Goal: Task Accomplishment & Management: Manage account settings

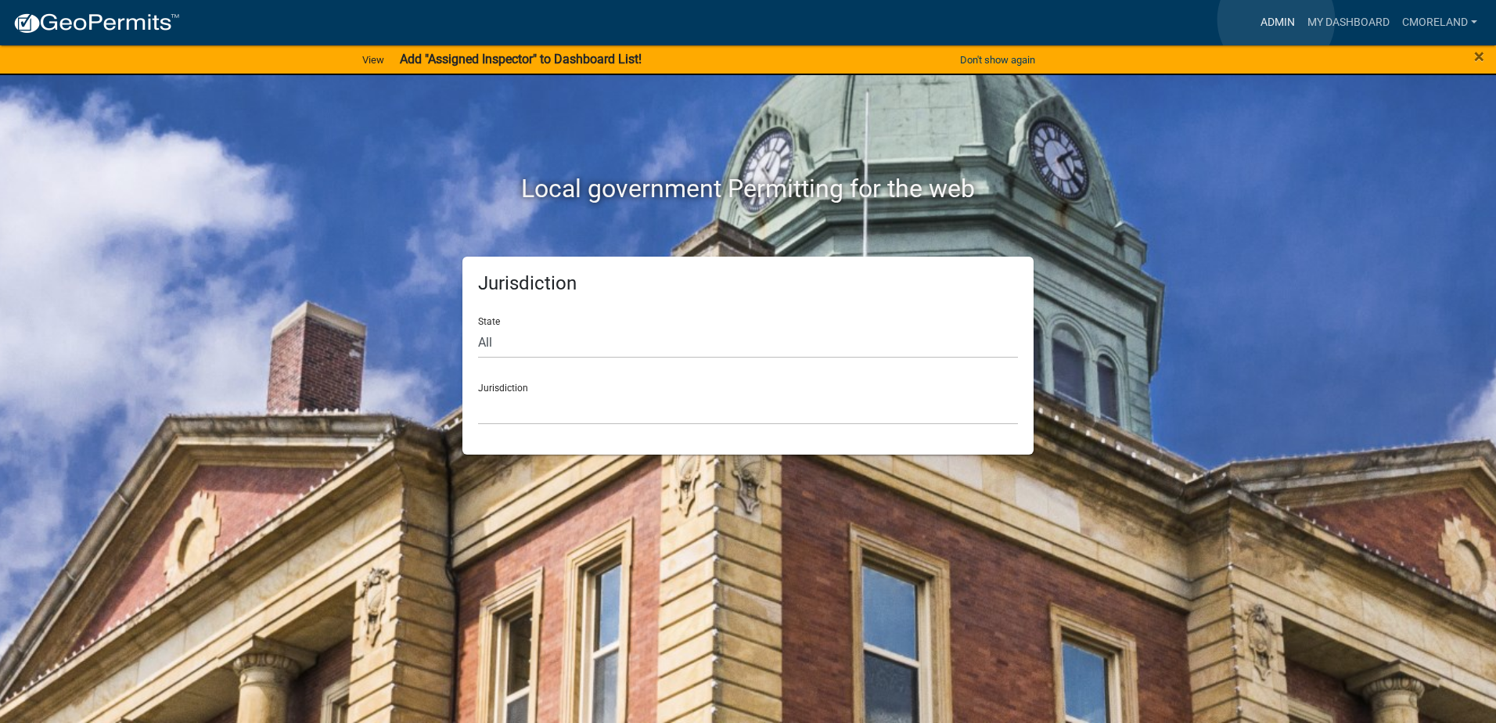
click at [1276, 20] on link "Admin" at bounding box center [1277, 23] width 47 height 30
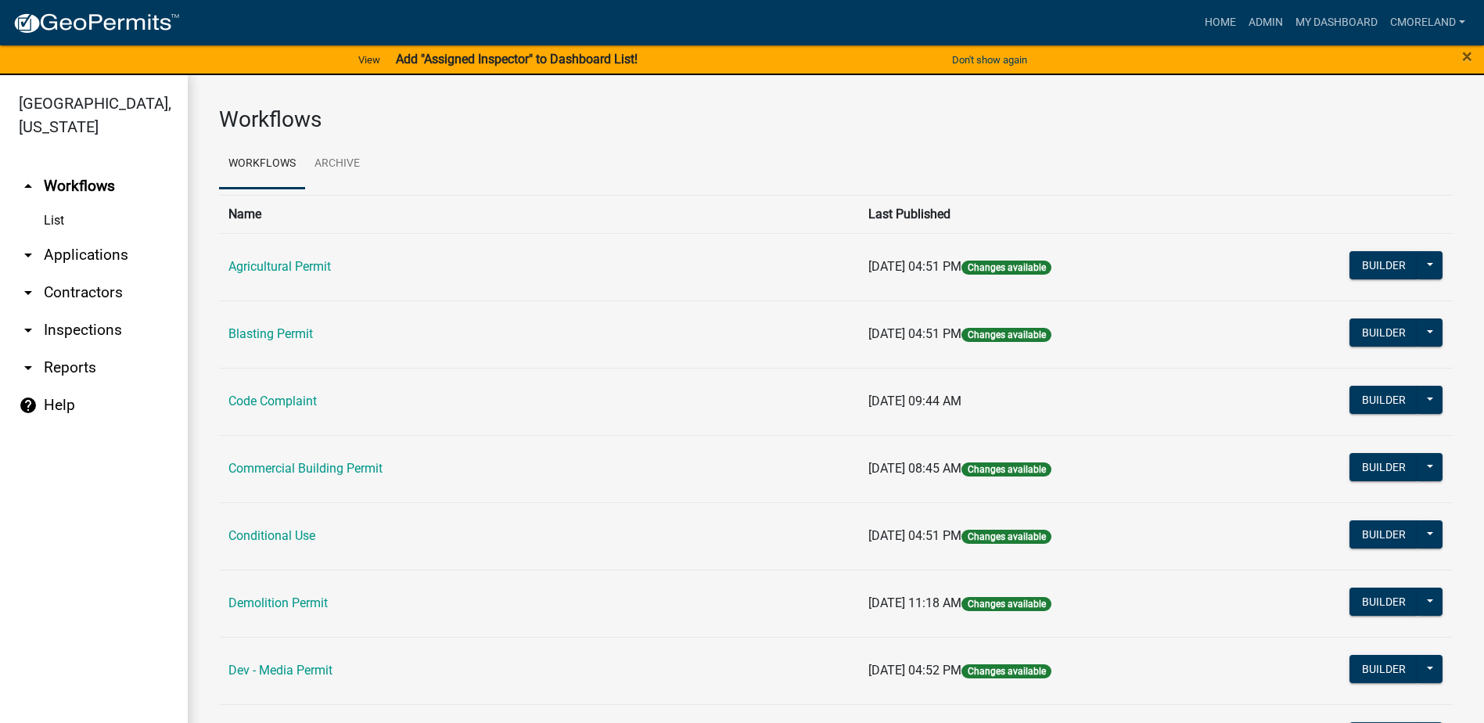
click at [86, 329] on link "arrow_drop_down Inspections" at bounding box center [94, 330] width 188 height 38
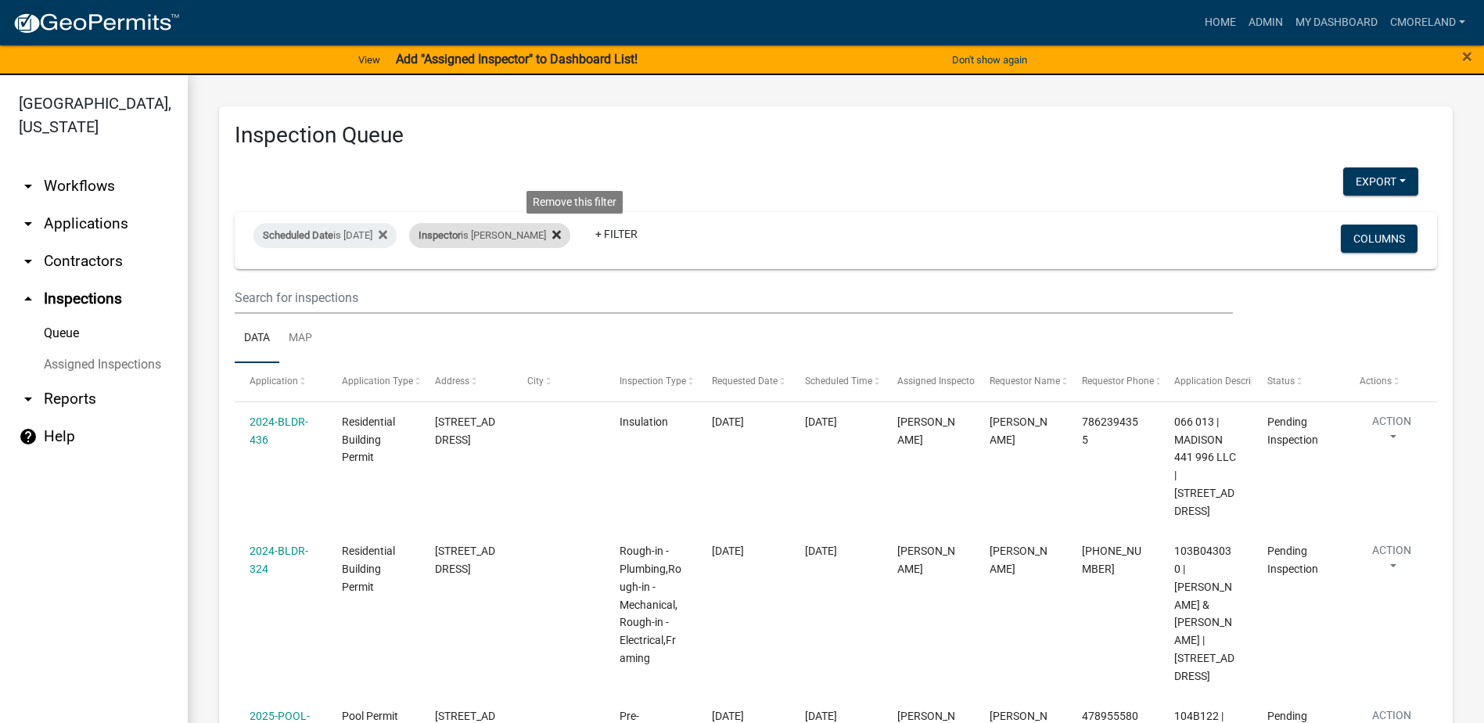
click at [561, 233] on icon at bounding box center [556, 235] width 9 height 9
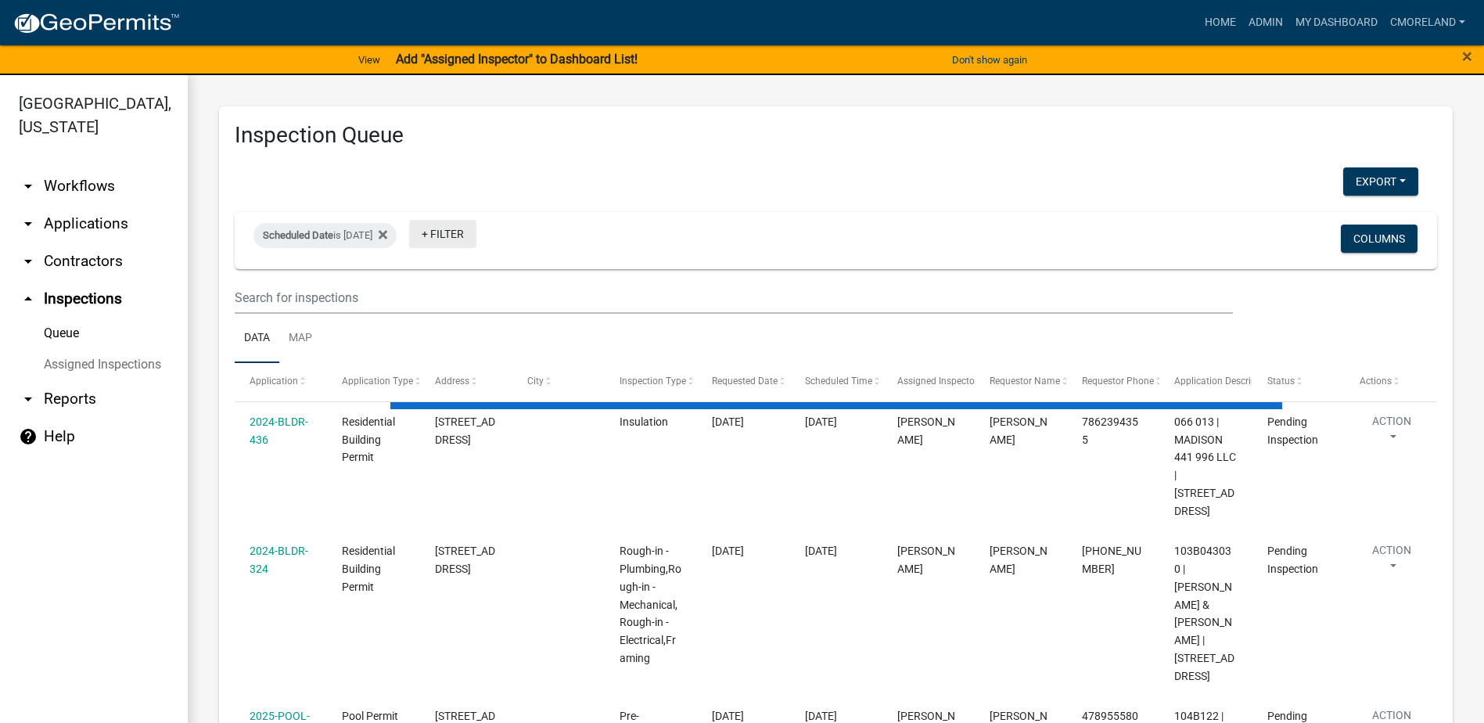
select select "2: 50"
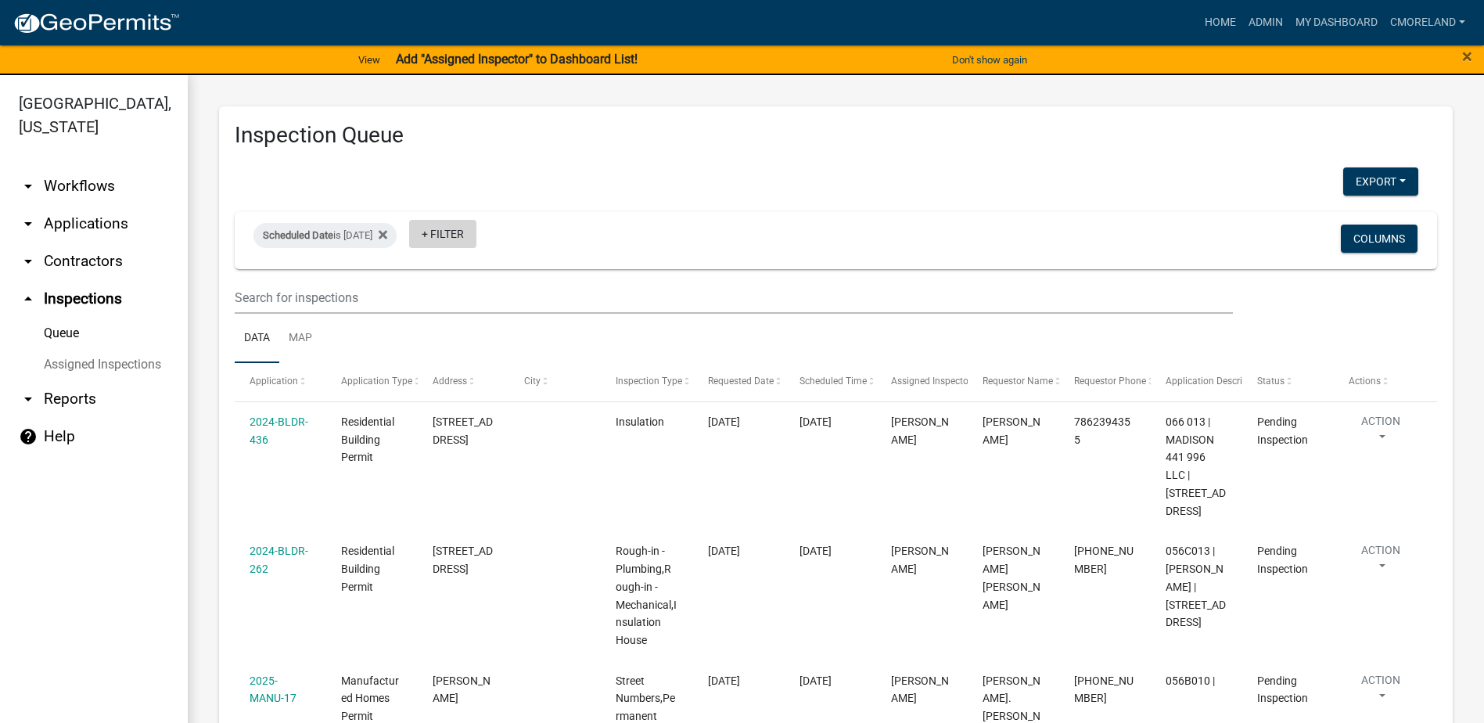
click at [476, 238] on link "+ Filter" at bounding box center [442, 234] width 67 height 28
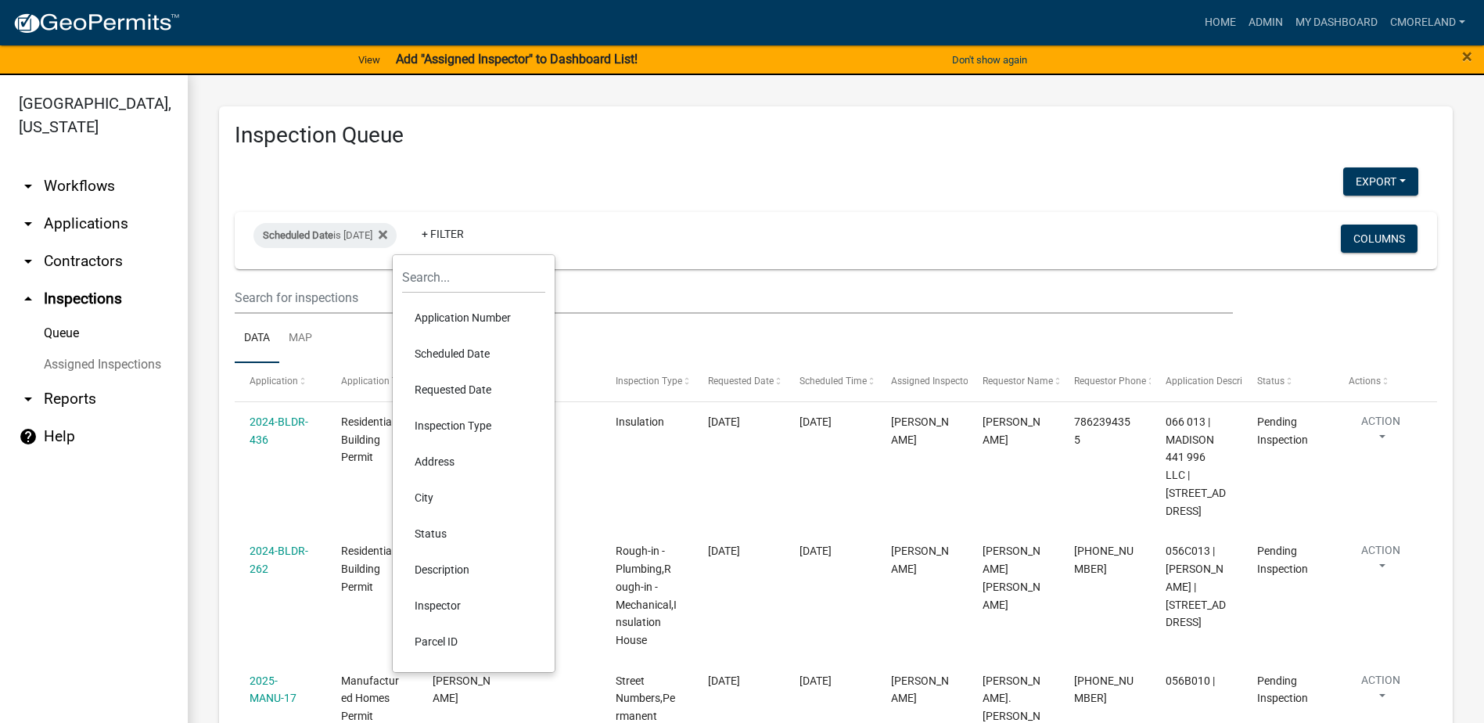
click at [455, 605] on li "Inspector" at bounding box center [473, 606] width 143 height 36
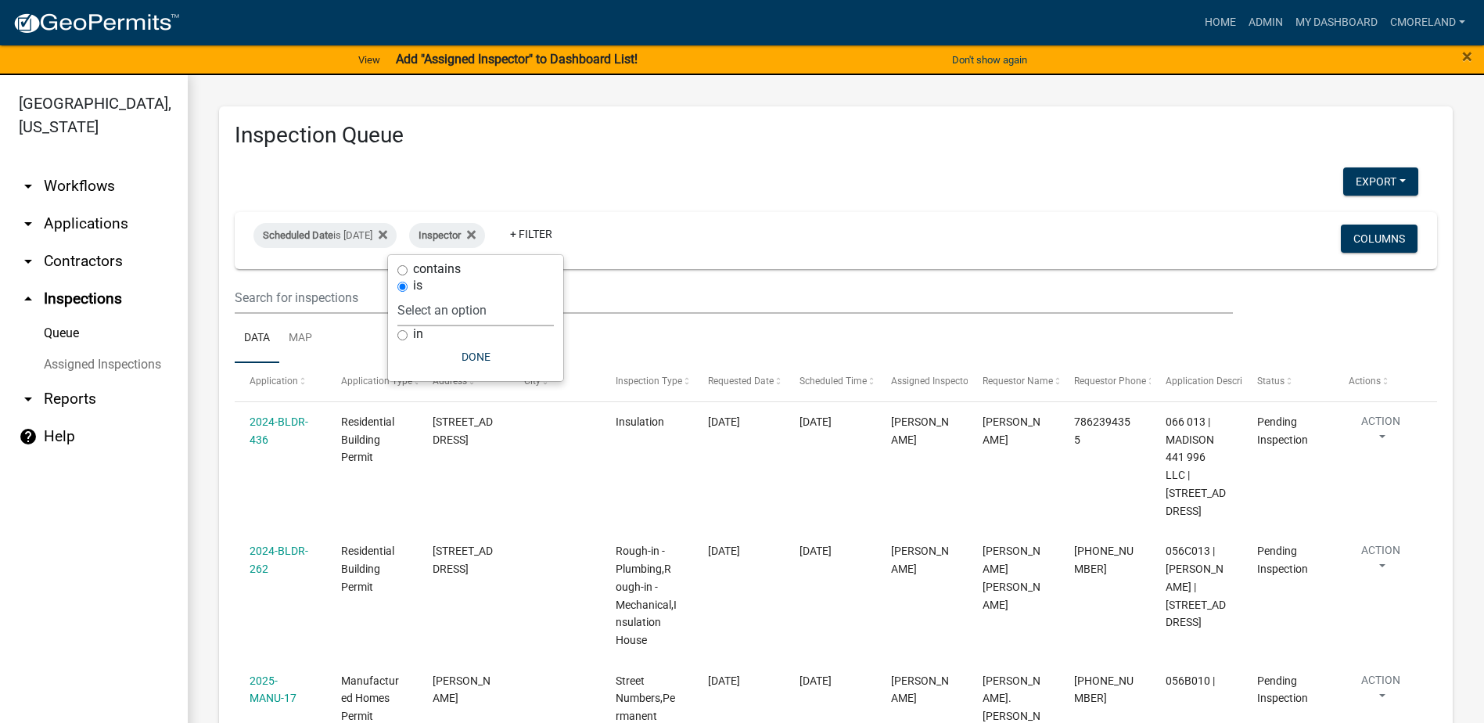
click at [523, 317] on select "Select an option None [PERSON_NAME] [PERSON_NAME] [PERSON_NAME] [PERSON_NAME] […" at bounding box center [475, 310] width 156 height 32
select select "a0ea4169-8540-4a2c-b9f4-cf4c1ffdeb95"
click at [444, 294] on select "Select an option None [PERSON_NAME] [PERSON_NAME] [PERSON_NAME] [PERSON_NAME] […" at bounding box center [475, 310] width 156 height 32
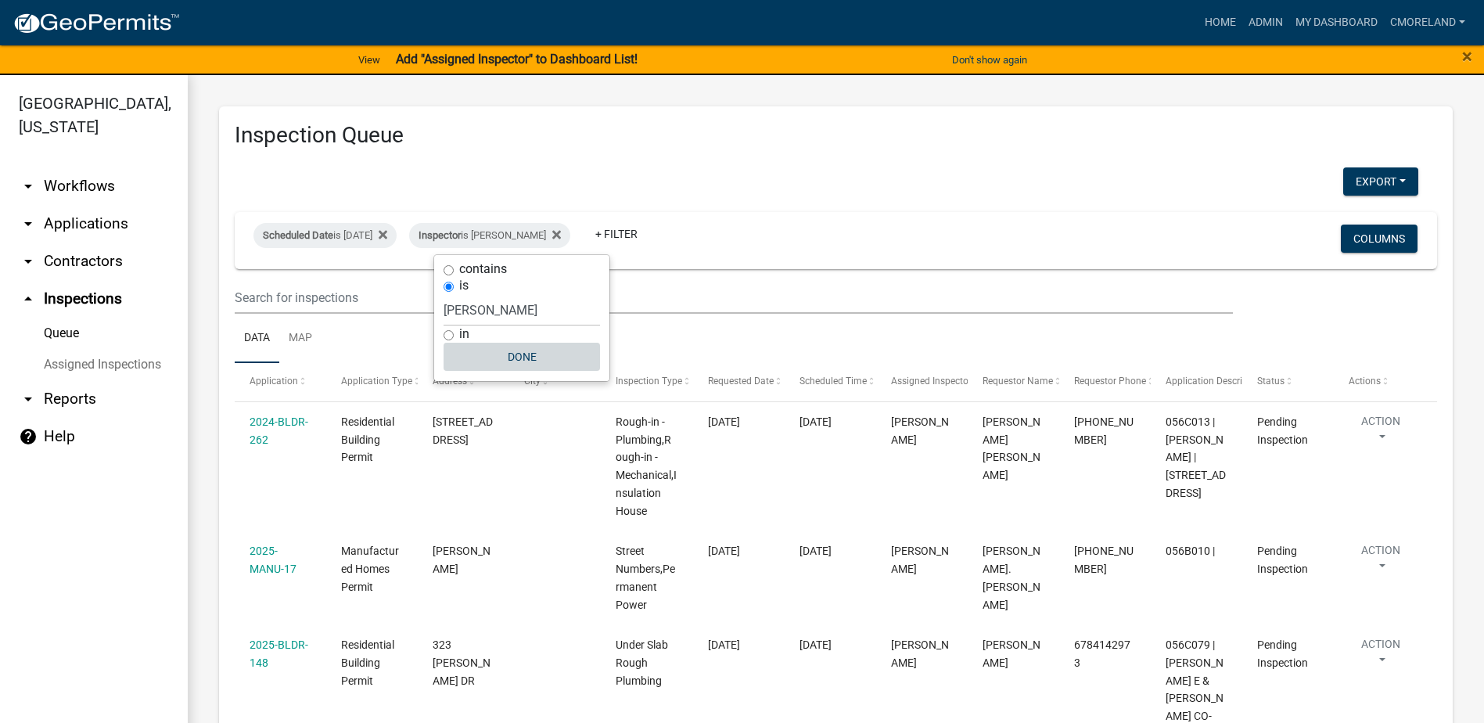
click at [515, 350] on button "Done" at bounding box center [522, 357] width 156 height 28
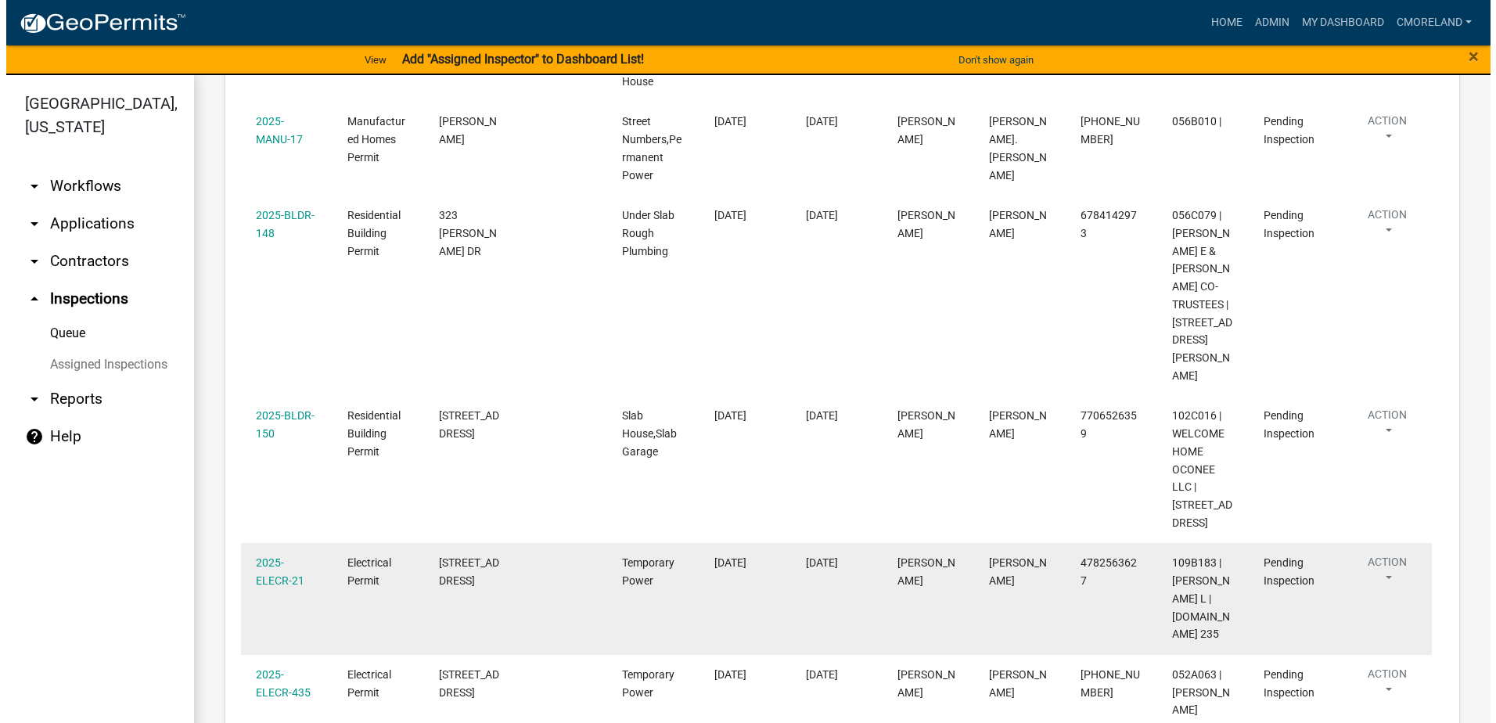
scroll to position [405, 0]
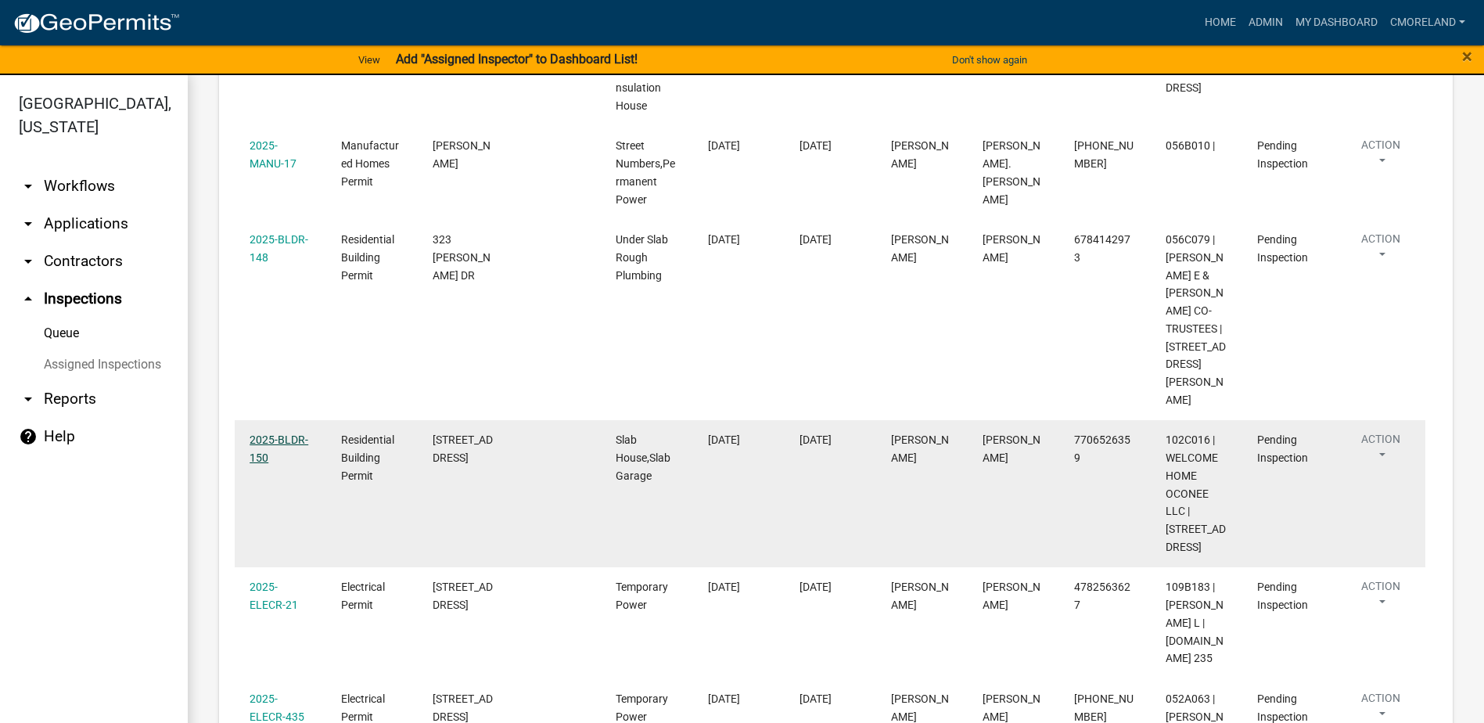
click at [280, 433] on link "2025-BLDR-150" at bounding box center [279, 448] width 59 height 31
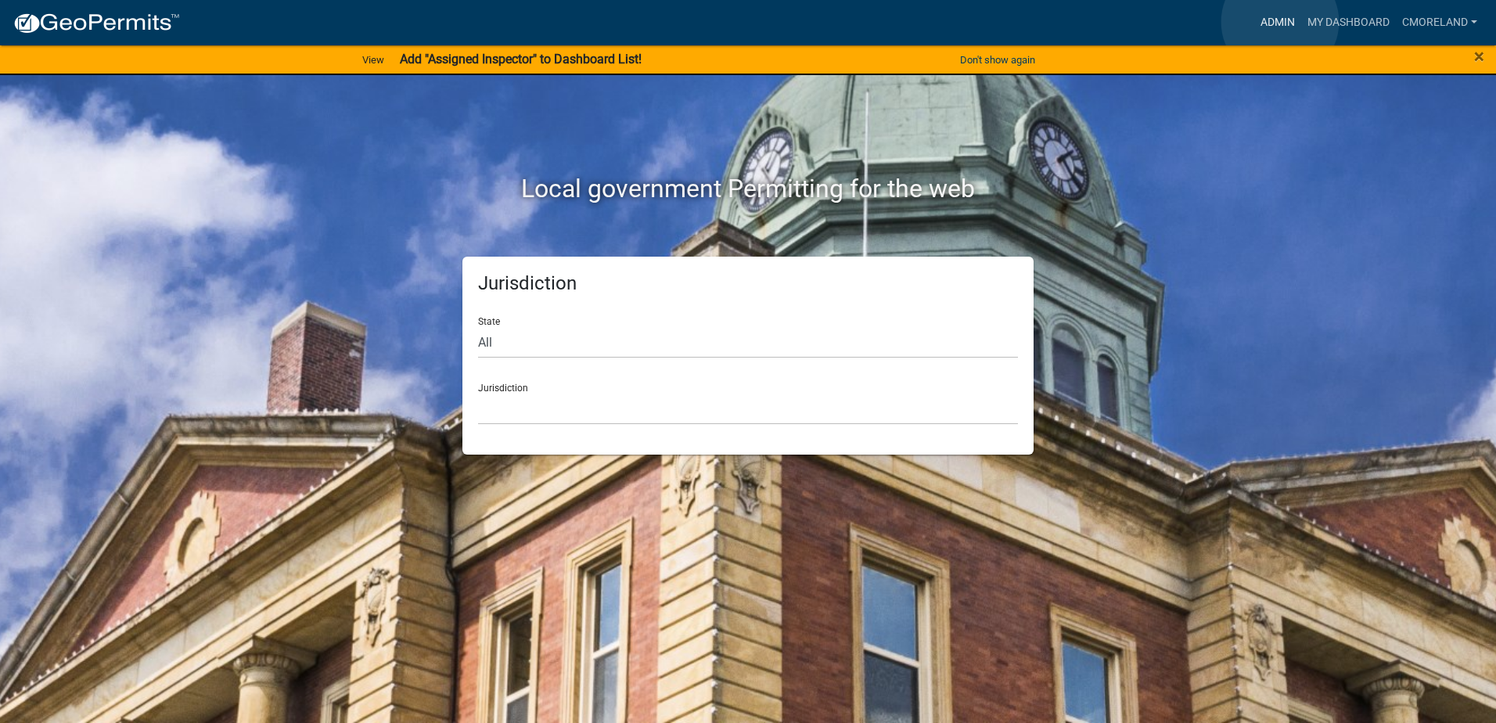
click at [1280, 22] on link "Admin" at bounding box center [1277, 23] width 47 height 30
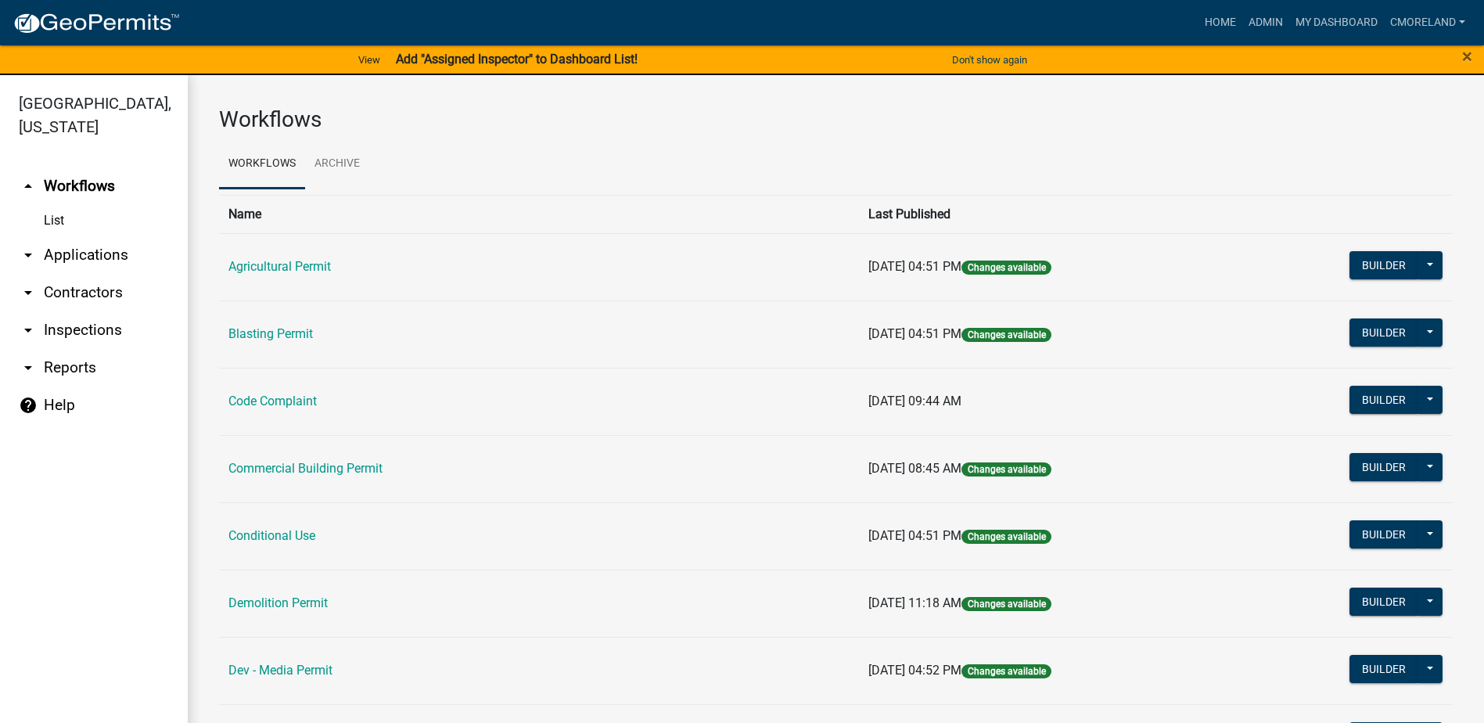
click at [74, 328] on link "arrow_drop_down Inspections" at bounding box center [94, 330] width 188 height 38
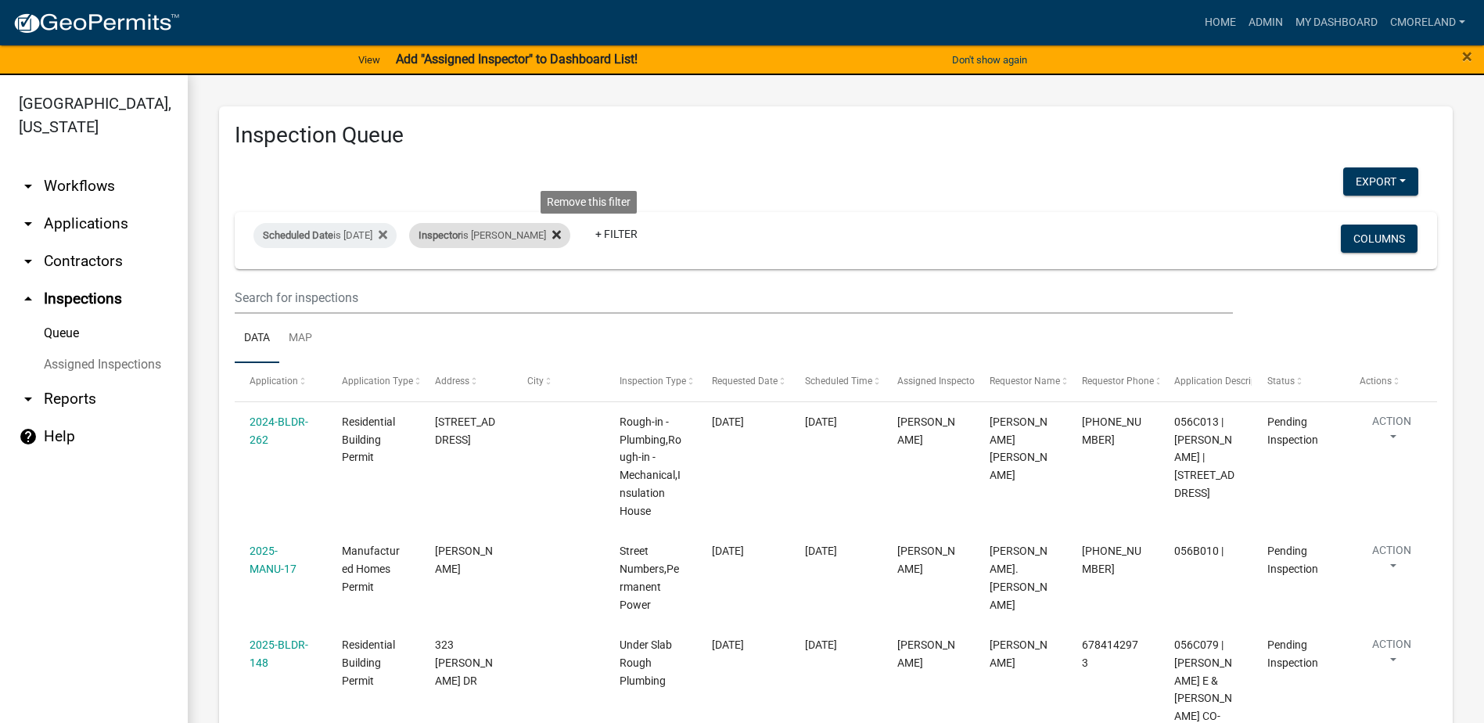
click at [561, 231] on icon at bounding box center [556, 234] width 9 height 13
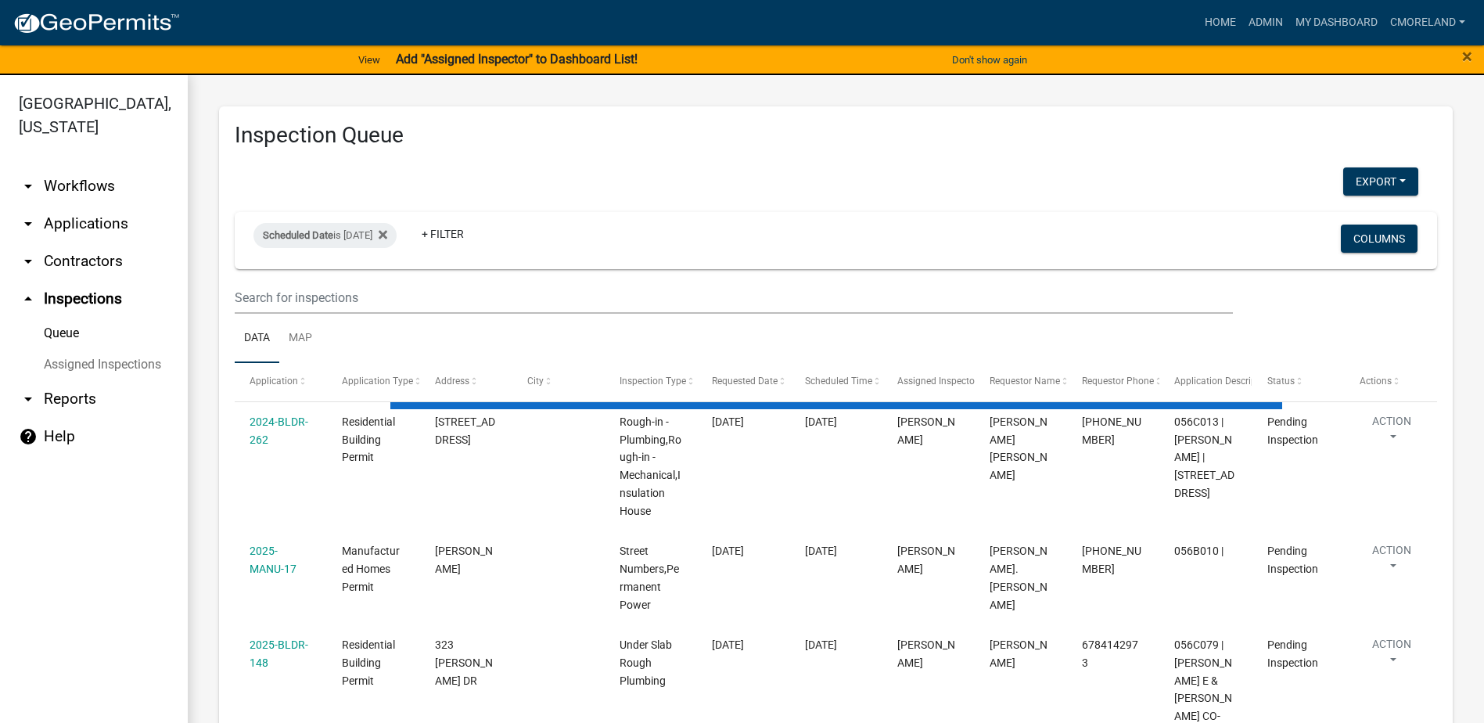
select select "2: 50"
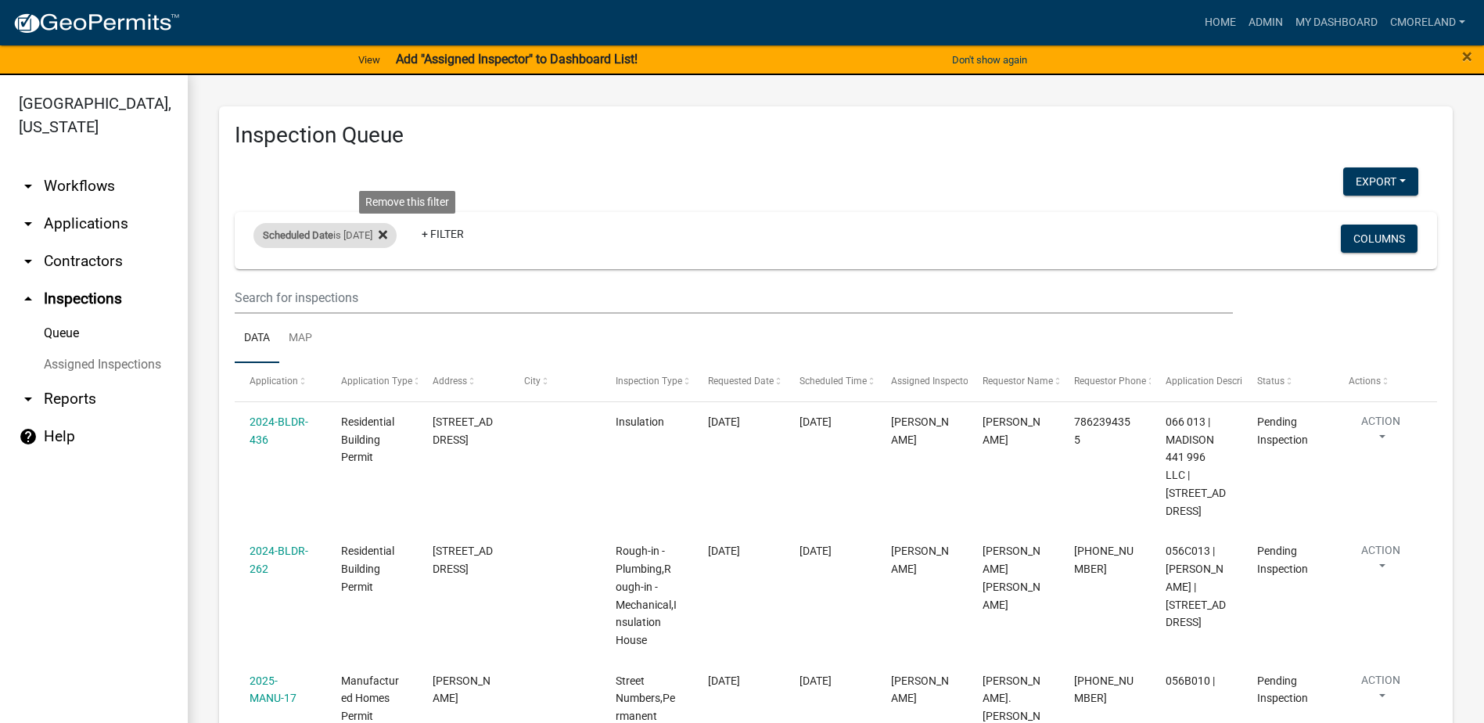
click at [387, 233] on icon at bounding box center [383, 234] width 9 height 13
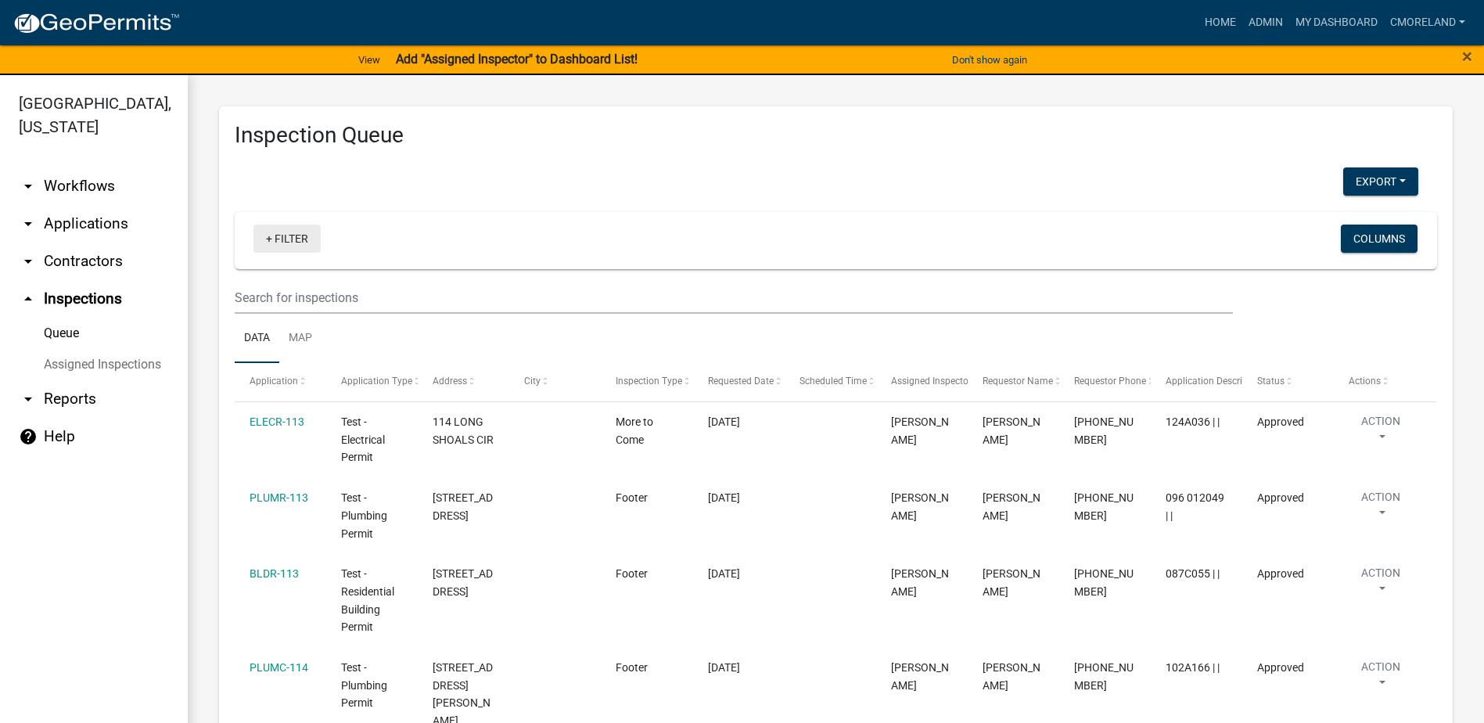
click at [290, 237] on link "+ Filter" at bounding box center [286, 239] width 67 height 28
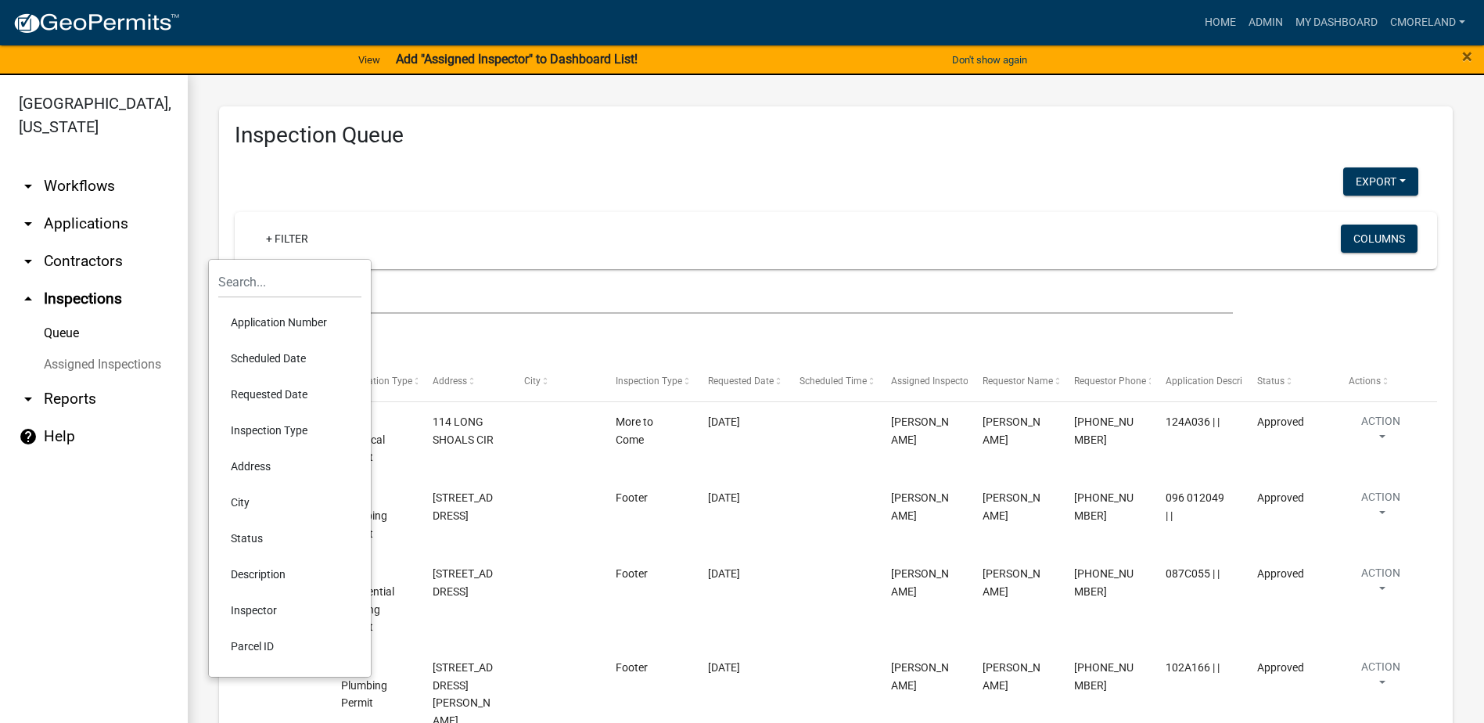
click at [277, 393] on li "Requested Date" at bounding box center [289, 394] width 143 height 36
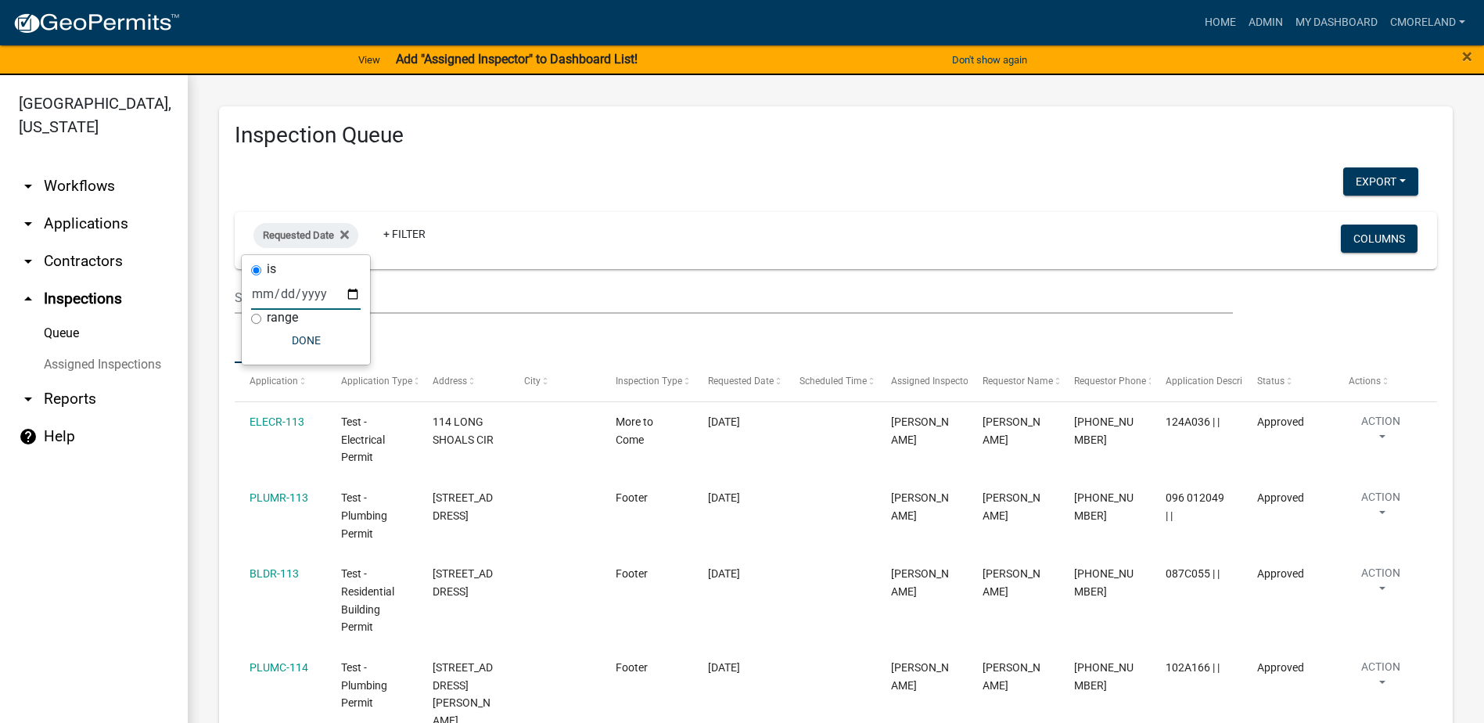
click at [352, 293] on input "date" at bounding box center [306, 294] width 110 height 32
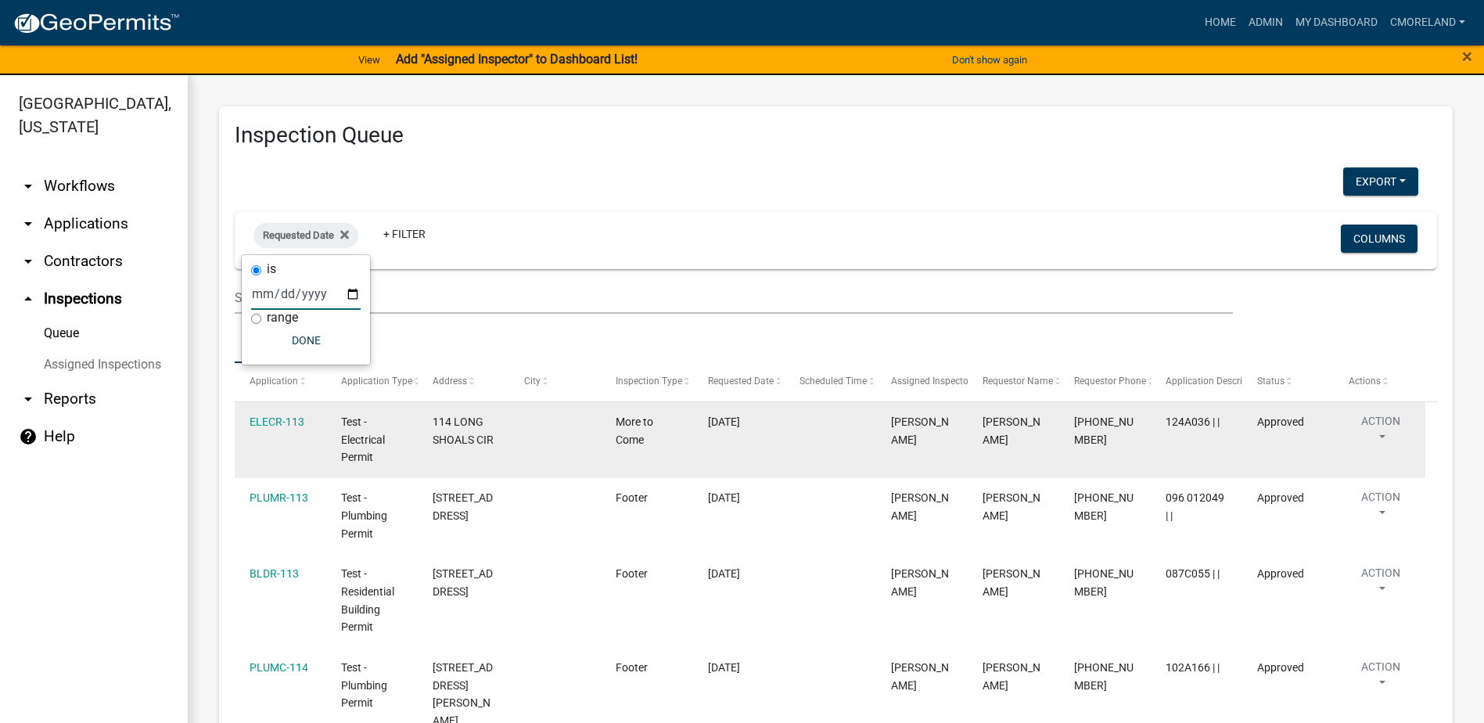
type input "[DATE]"
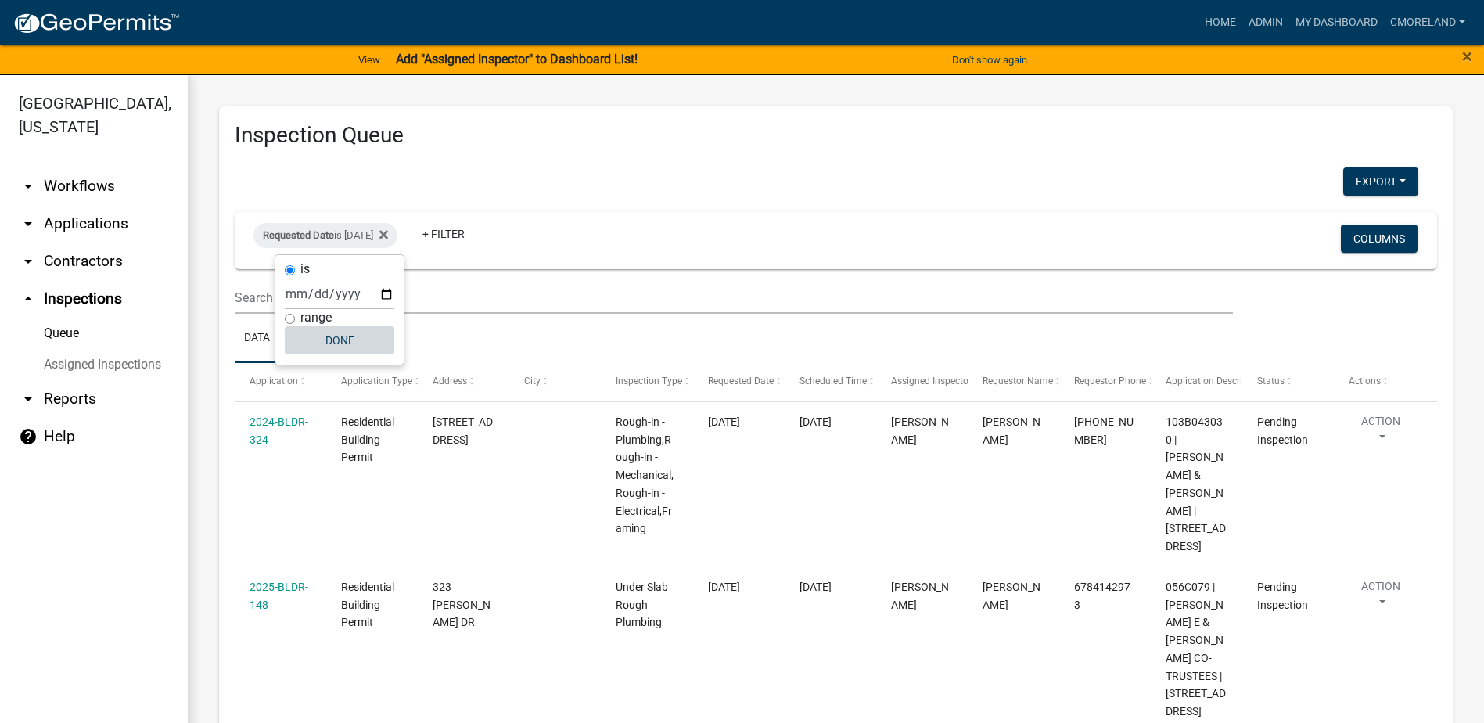
click at [342, 338] on button "Done" at bounding box center [340, 340] width 110 height 28
click at [1355, 178] on button "Export" at bounding box center [1380, 181] width 75 height 28
click at [1310, 219] on button "Excel Format (.xlsx)" at bounding box center [1345, 222] width 146 height 38
click at [477, 232] on link "+ Filter" at bounding box center [443, 234] width 67 height 28
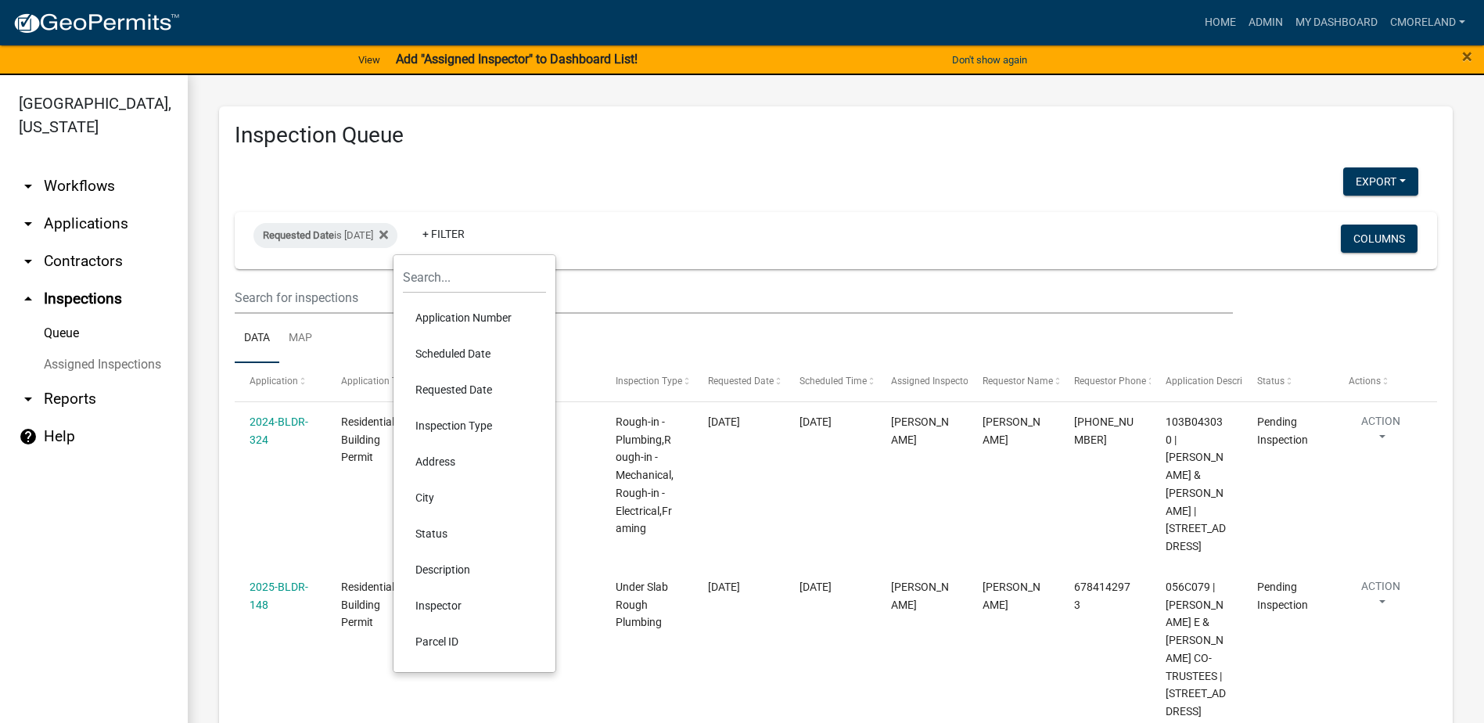
click at [440, 606] on li "Inspector" at bounding box center [474, 606] width 143 height 36
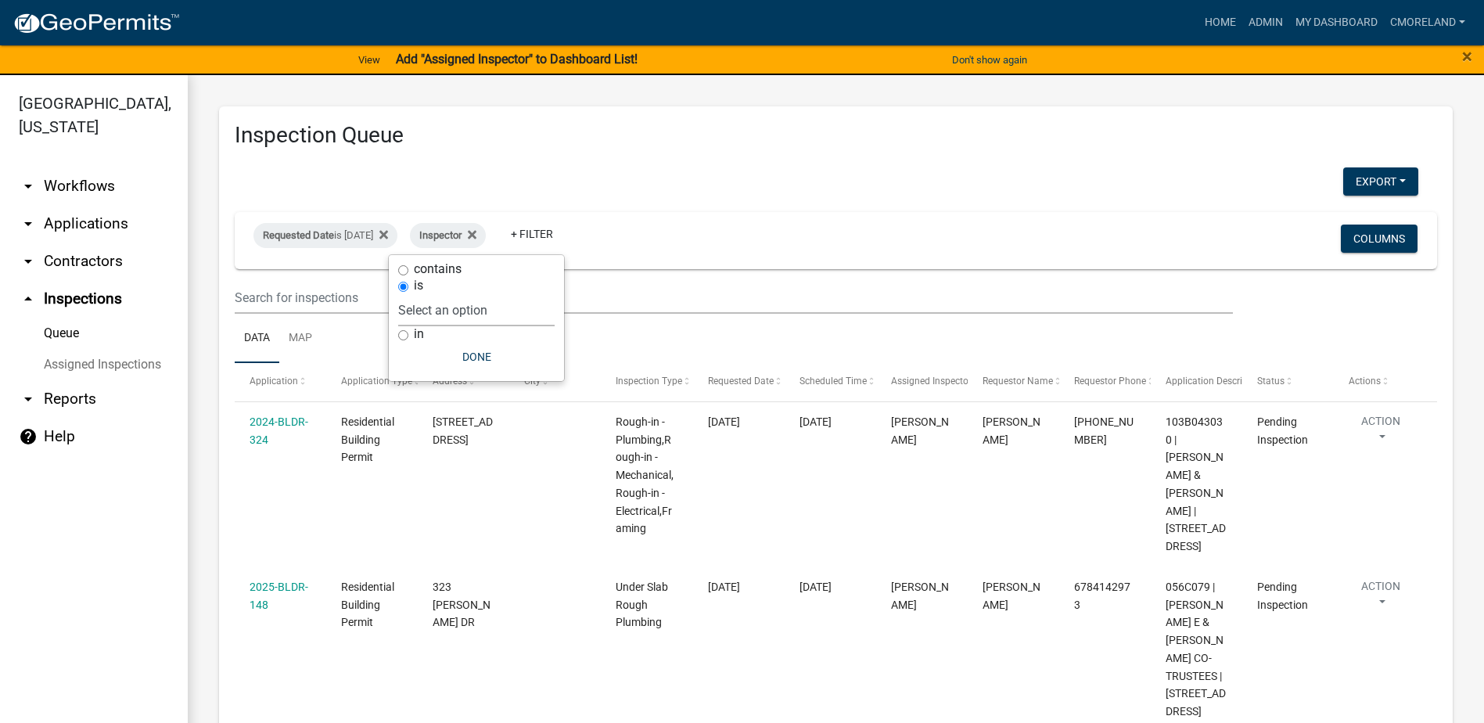
click at [517, 304] on select "Select an option None [PERSON_NAME] [PERSON_NAME] [PERSON_NAME] [PERSON_NAME] […" at bounding box center [476, 310] width 156 height 32
select select "a0ea4169-8540-4a2c-b9f4-cf4c1ffdeb95"
click at [444, 294] on select "Select an option None [PERSON_NAME] [PERSON_NAME] [PERSON_NAME] [PERSON_NAME] […" at bounding box center [476, 310] width 156 height 32
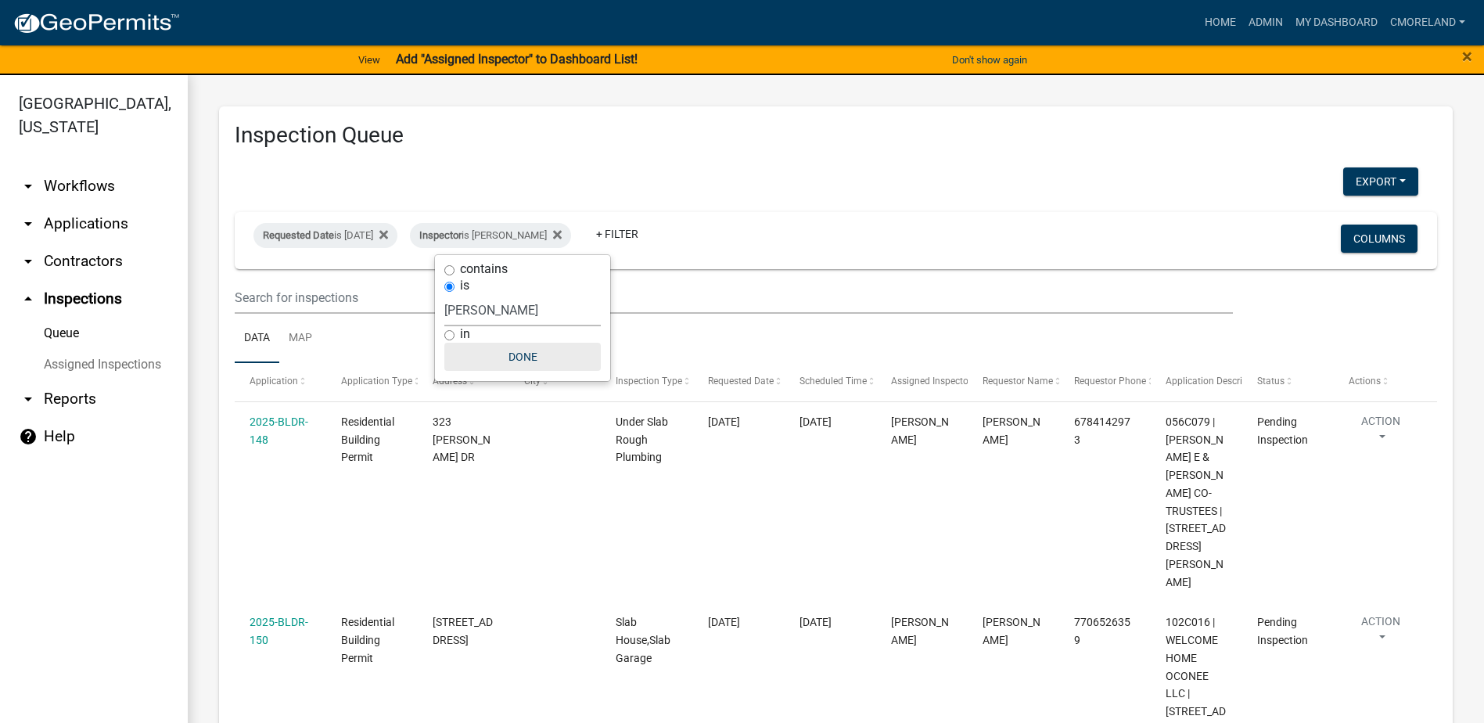
click at [526, 358] on button "Done" at bounding box center [522, 357] width 156 height 28
click at [1364, 181] on button "Export" at bounding box center [1380, 181] width 75 height 28
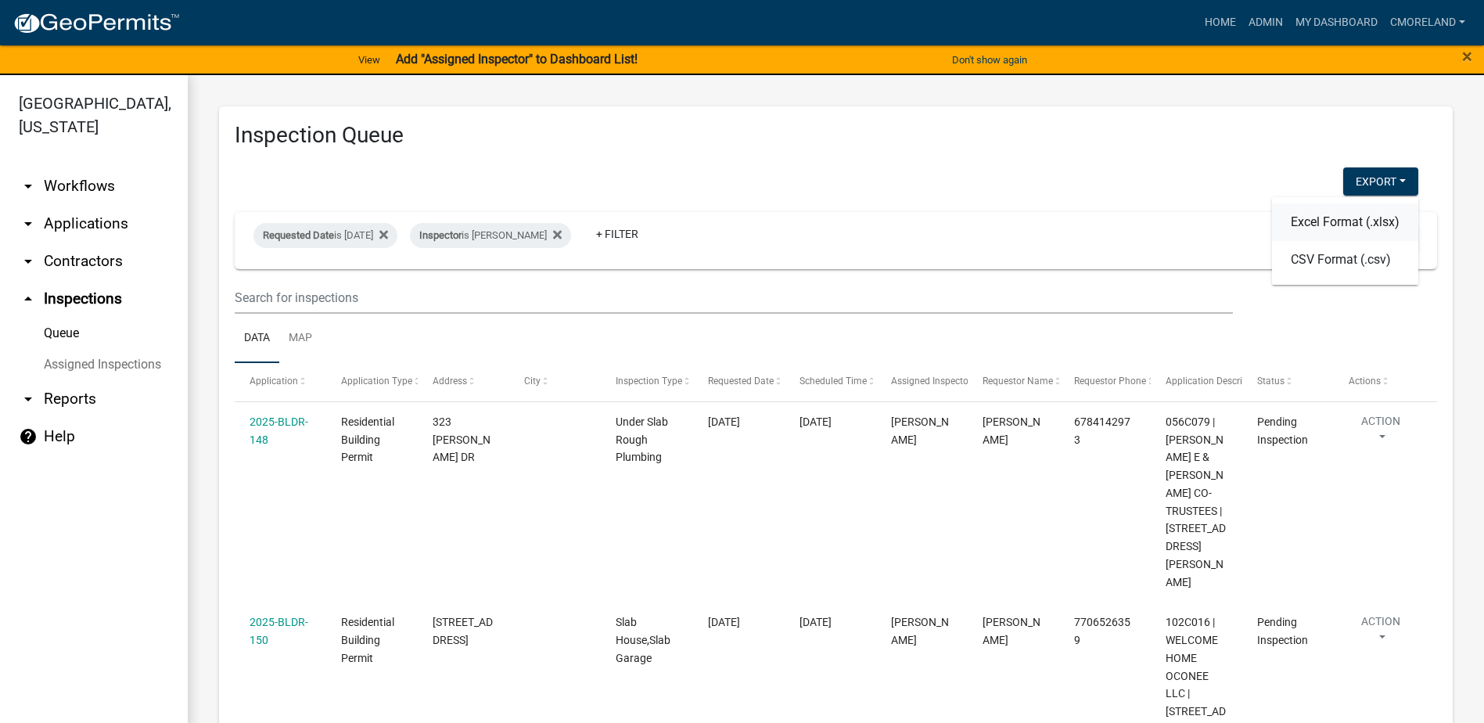
click at [1326, 217] on button "Excel Format (.xlsx)" at bounding box center [1345, 222] width 146 height 38
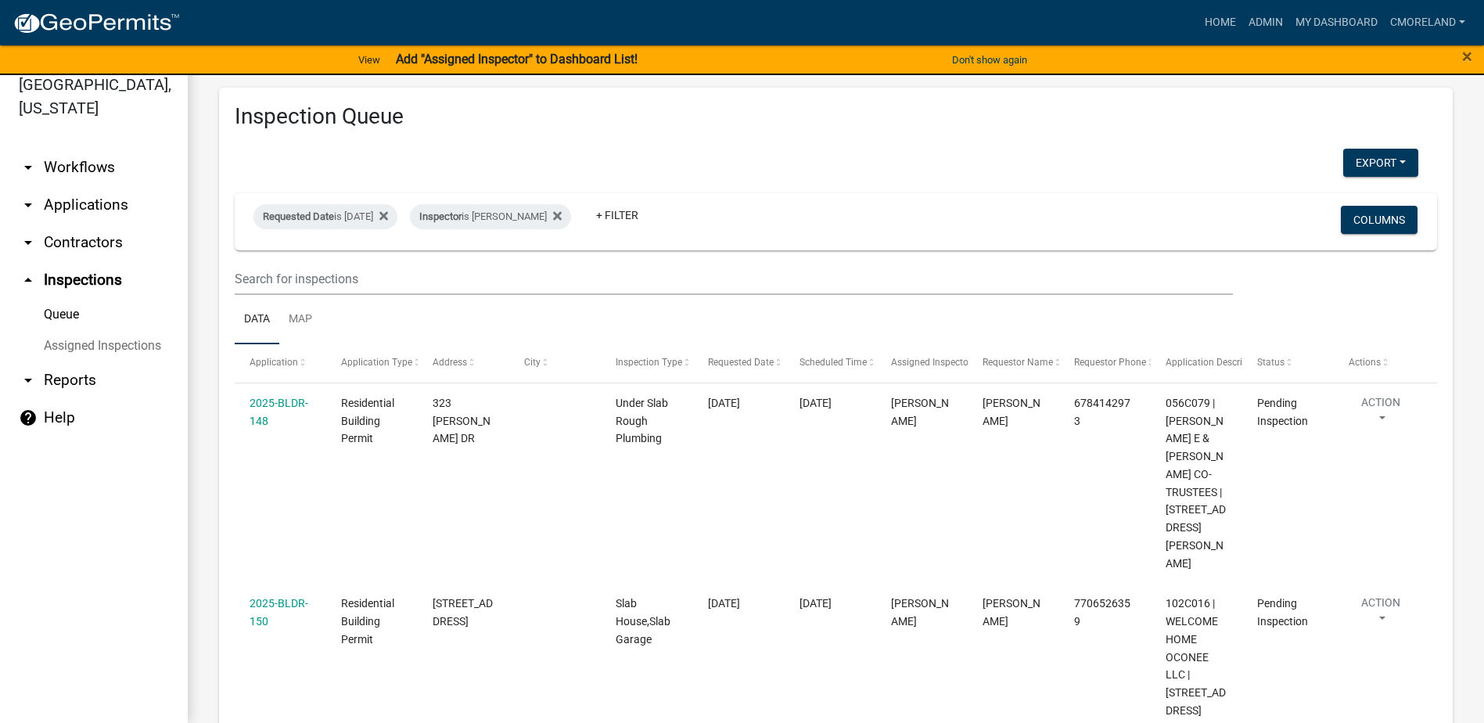
click at [962, 162] on div "Export Excel Format (.xlsx) CSV Format (.csv)" at bounding box center [826, 165] width 1207 height 32
click at [562, 212] on icon at bounding box center [557, 216] width 9 height 13
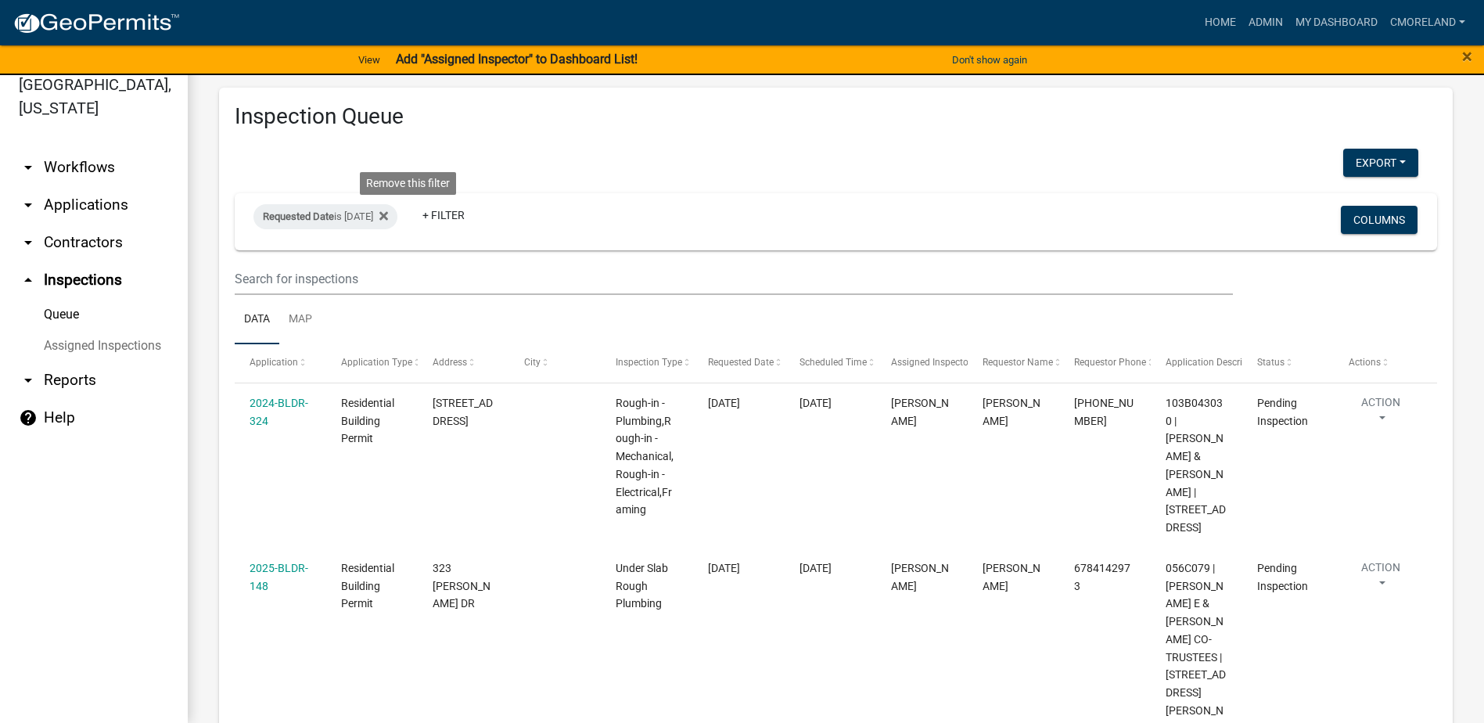
click at [388, 214] on icon at bounding box center [383, 216] width 9 height 9
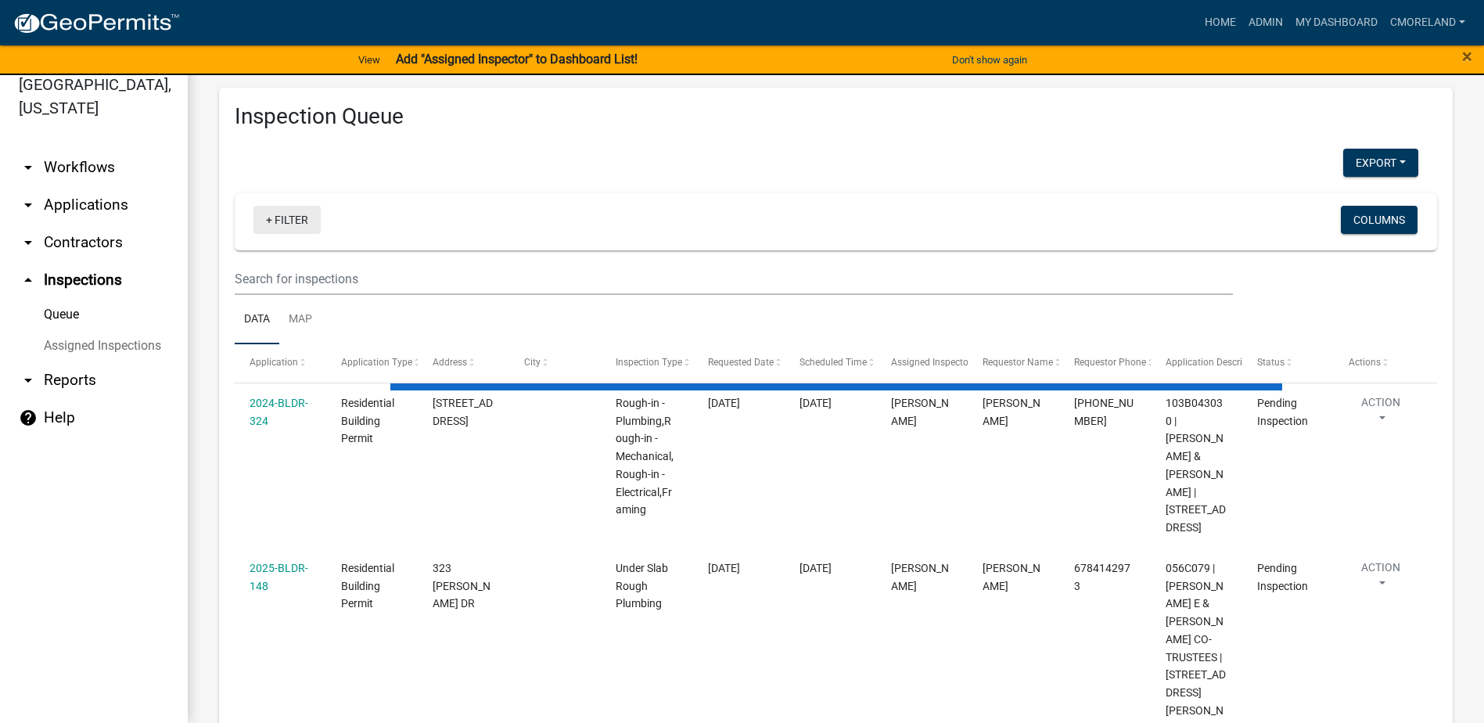
click at [287, 217] on link "+ Filter" at bounding box center [286, 220] width 67 height 28
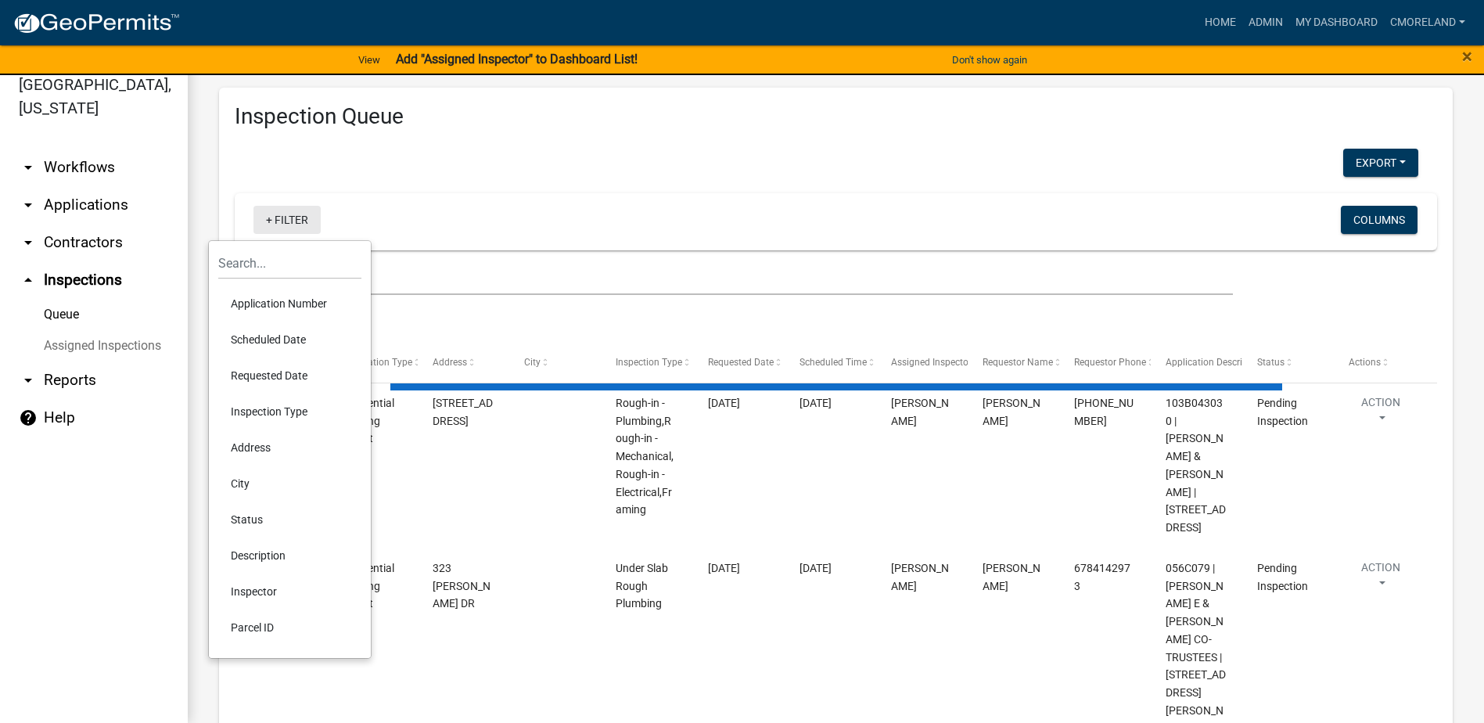
select select "2: 50"
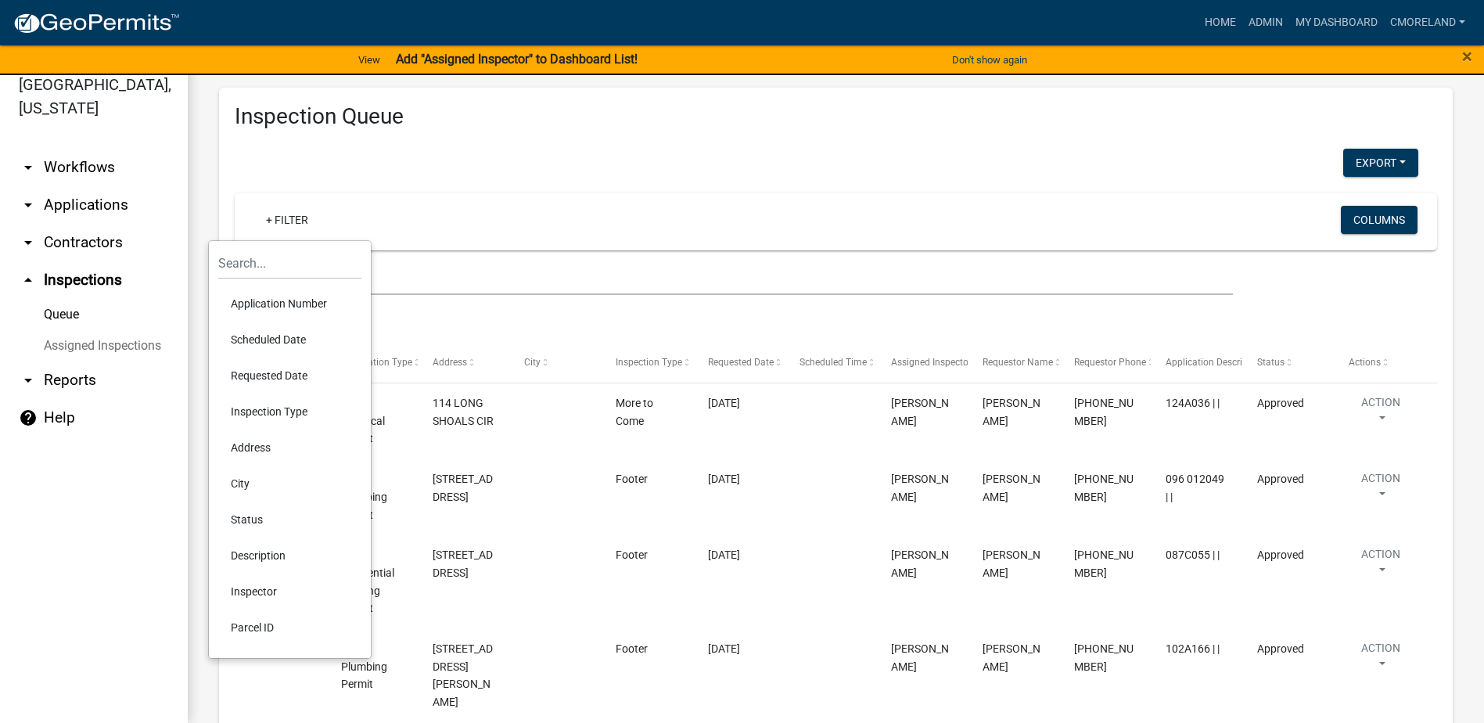
click at [286, 340] on li "Scheduled Date" at bounding box center [289, 340] width 143 height 36
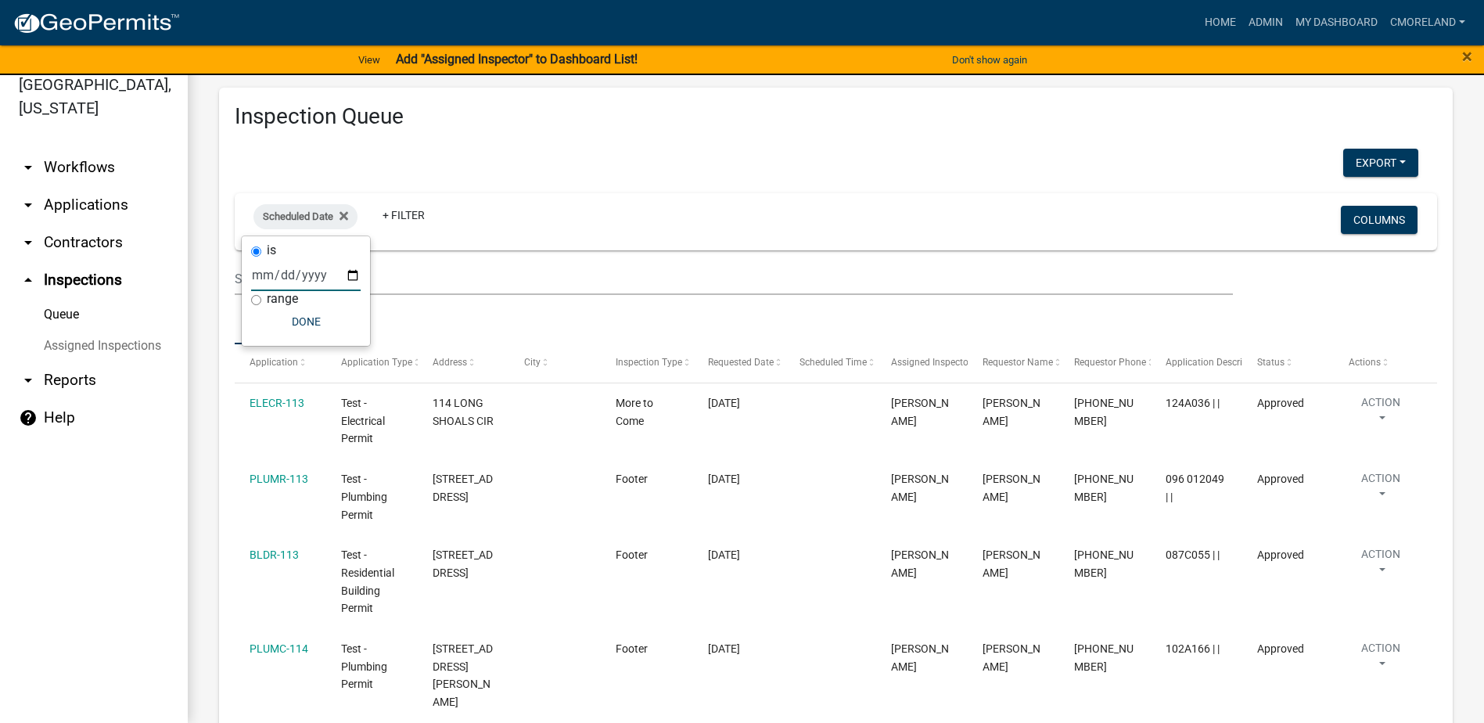
click at [350, 275] on input "date" at bounding box center [306, 275] width 110 height 32
type input "[DATE]"
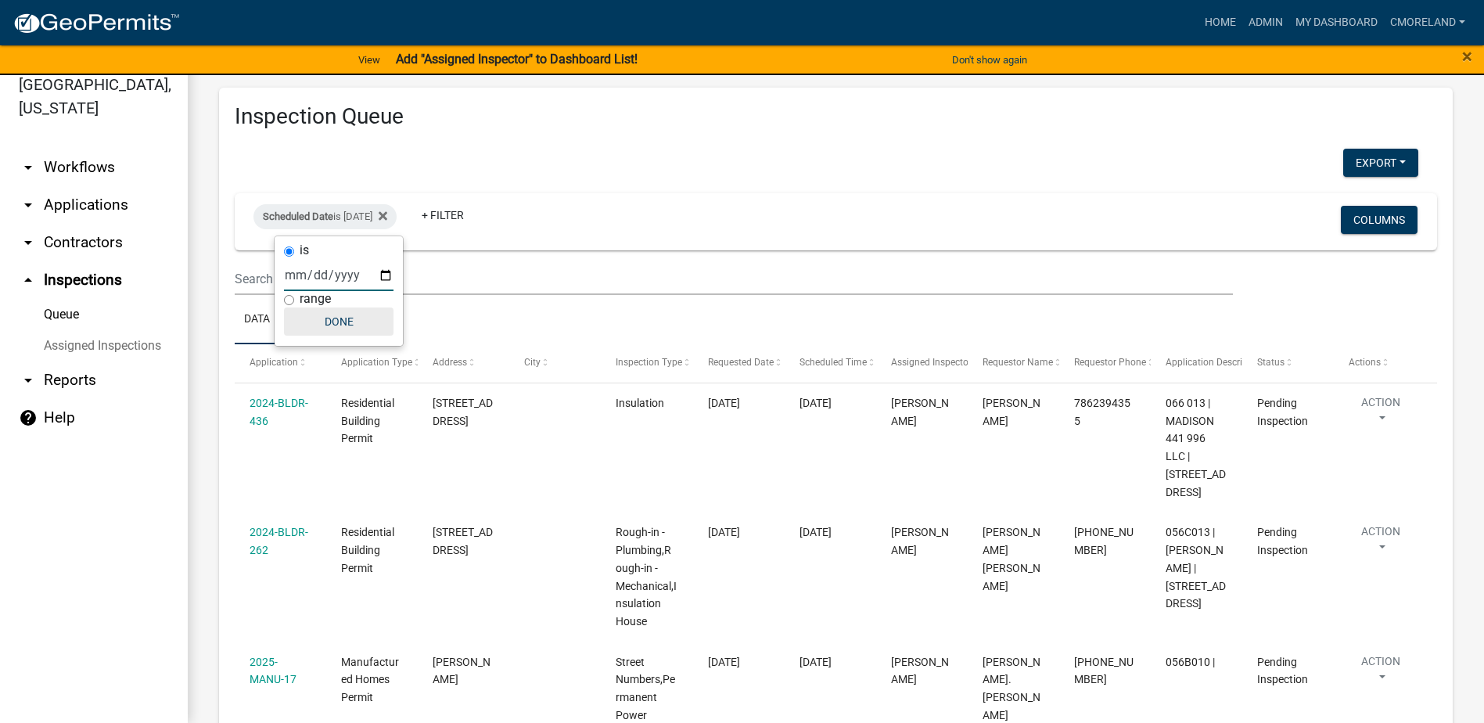
click at [365, 327] on button "Done" at bounding box center [339, 321] width 110 height 28
click at [476, 216] on link "+ Filter" at bounding box center [442, 215] width 67 height 28
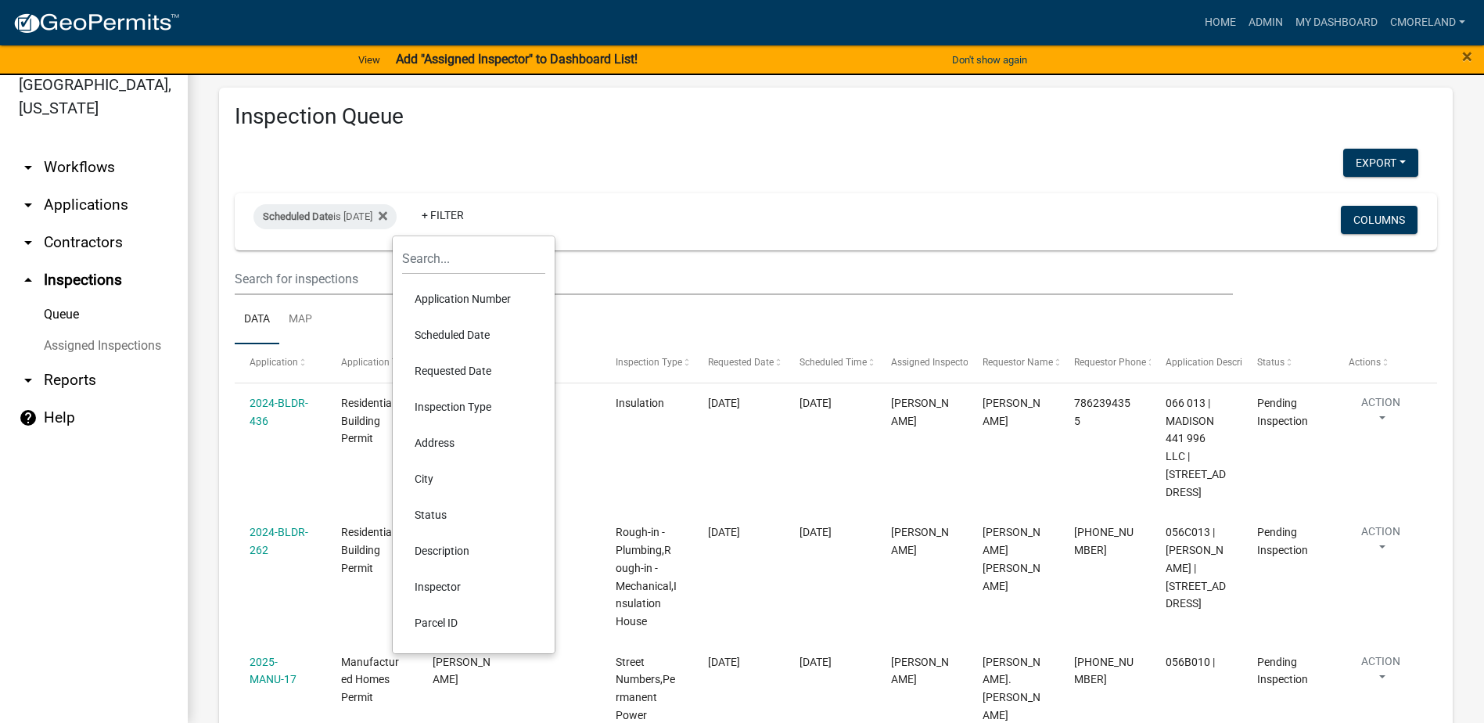
click at [435, 584] on li "Inspector" at bounding box center [473, 587] width 143 height 36
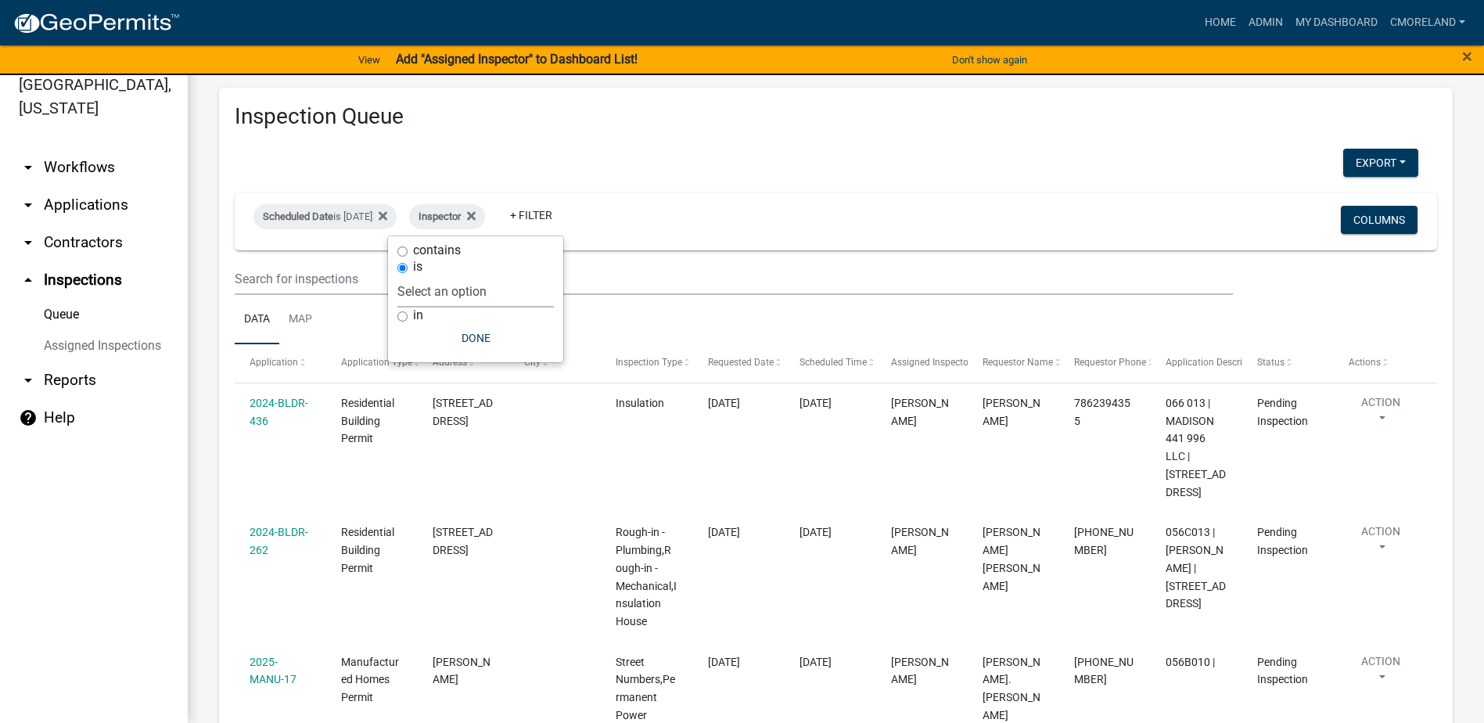
click at [519, 292] on select "Select an option None [PERSON_NAME] [PERSON_NAME] [PERSON_NAME] [PERSON_NAME] […" at bounding box center [475, 291] width 156 height 32
select select "a0ea4169-8540-4a2c-b9f4-cf4c1ffdeb95"
click at [444, 275] on select "Select an option None [PERSON_NAME] [PERSON_NAME] [PERSON_NAME] [PERSON_NAME] […" at bounding box center [475, 291] width 156 height 32
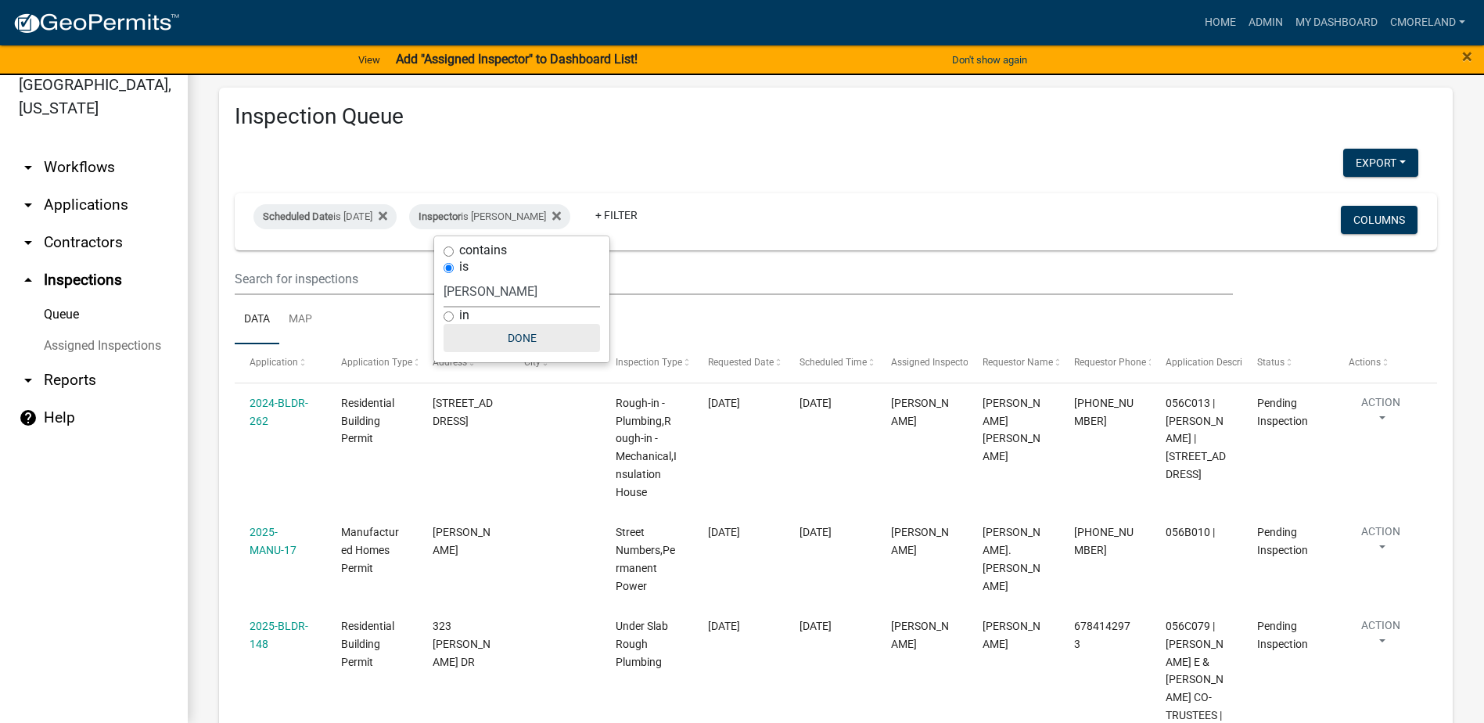
click at [527, 336] on button "Done" at bounding box center [522, 338] width 156 height 28
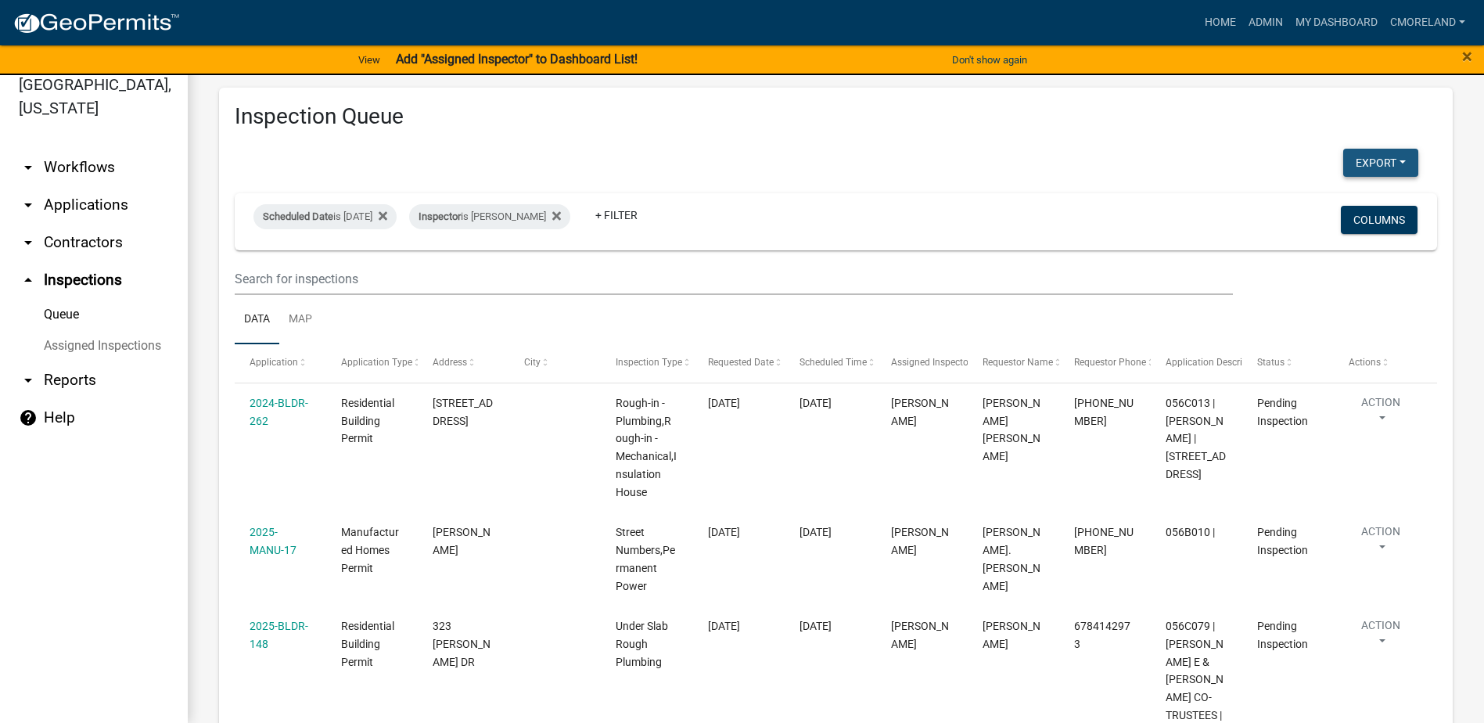
click at [1370, 161] on button "Export" at bounding box center [1380, 163] width 75 height 28
click at [1299, 204] on button "Excel Format (.xlsx)" at bounding box center [1345, 204] width 146 height 38
click at [1036, 172] on div "Export Excel Format (.xlsx) CSV Format (.csv)" at bounding box center [826, 165] width 1207 height 32
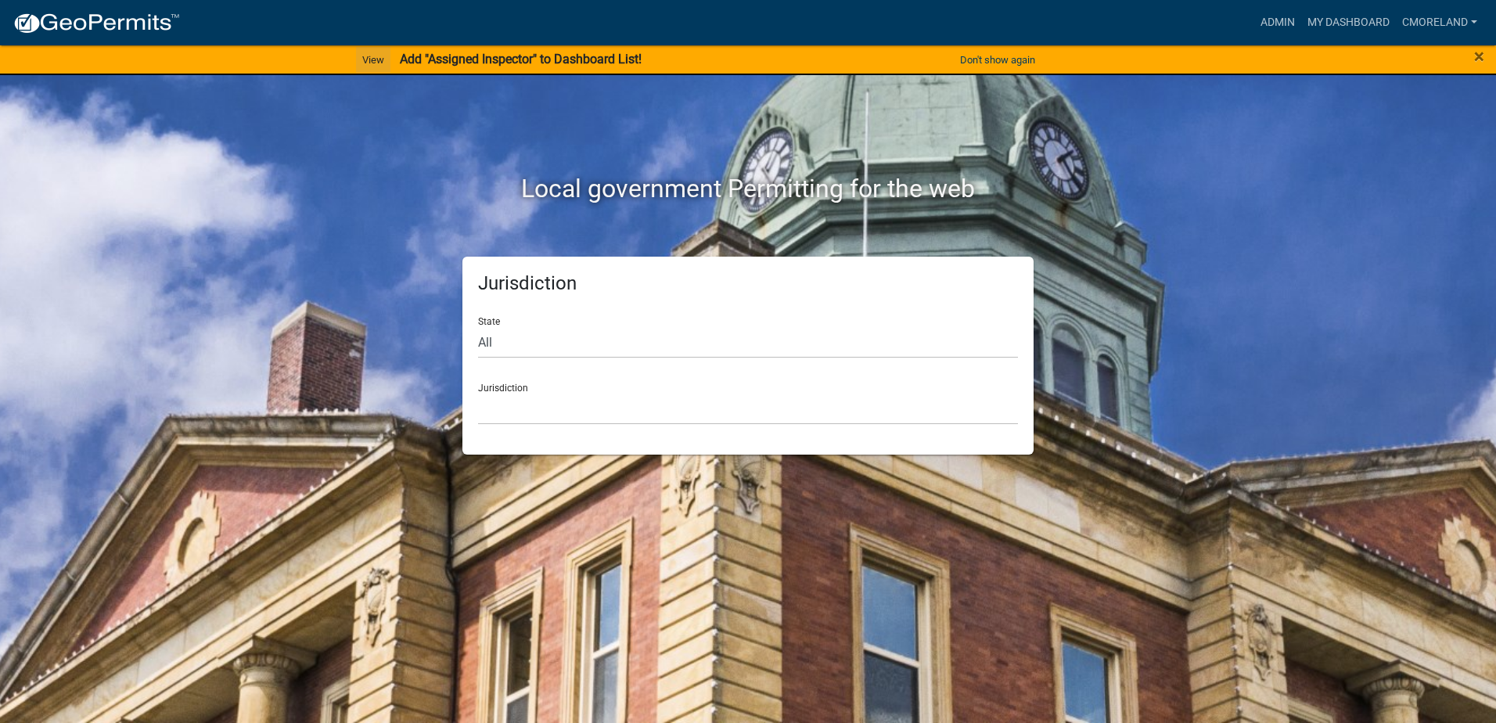
click at [377, 59] on link "View" at bounding box center [373, 60] width 34 height 26
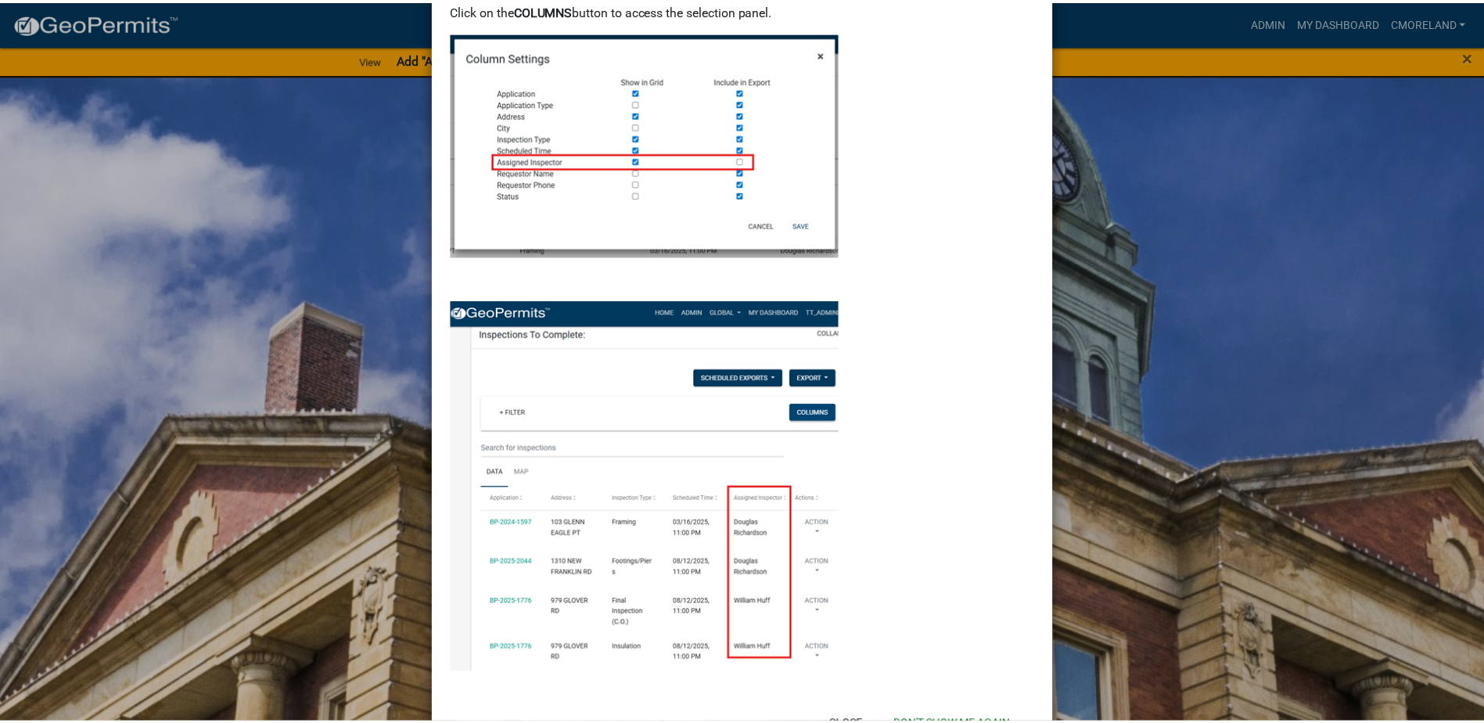
scroll to position [156, 0]
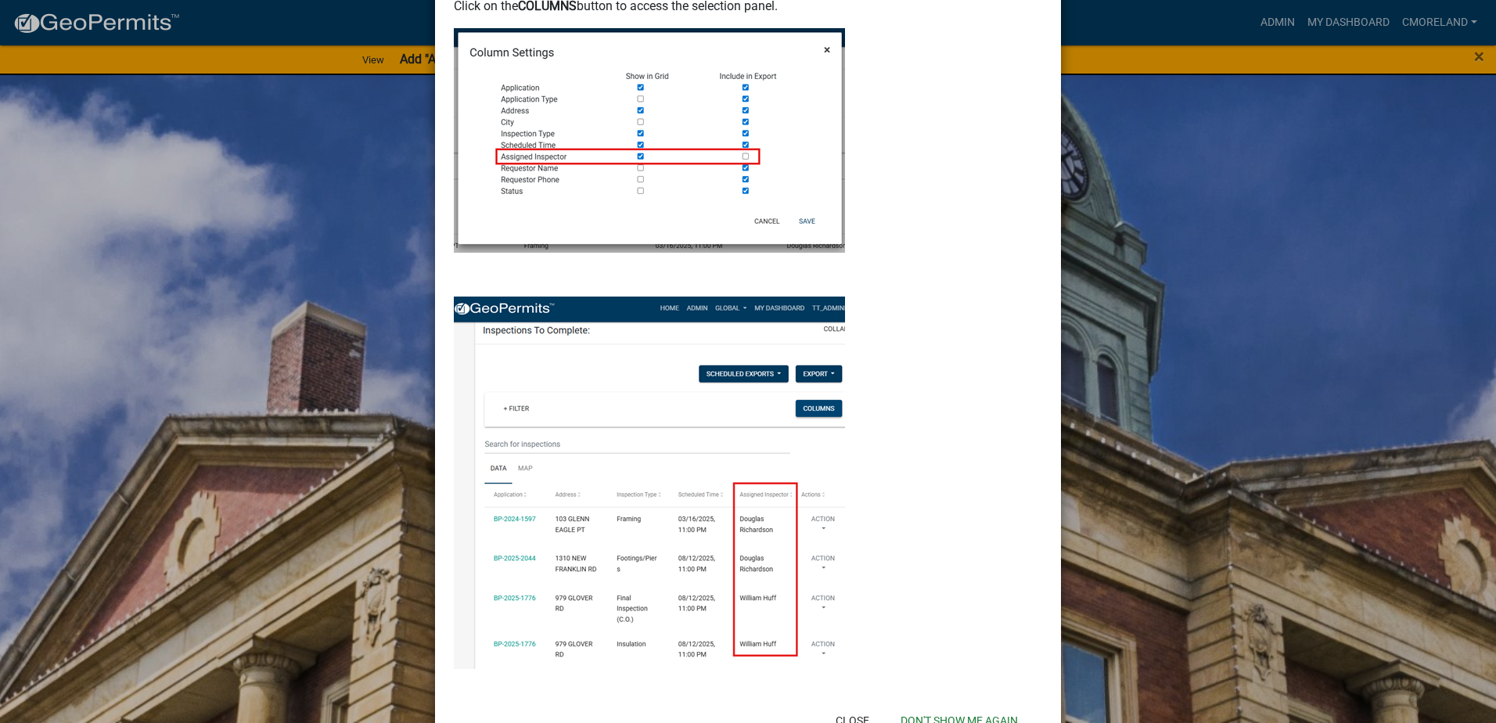
click at [1150, 229] on ngb-modal-window "Add "Assigned Inspector" to Dashboard List! × On your My Dashboard , the Inspec…" at bounding box center [748, 361] width 1496 height 723
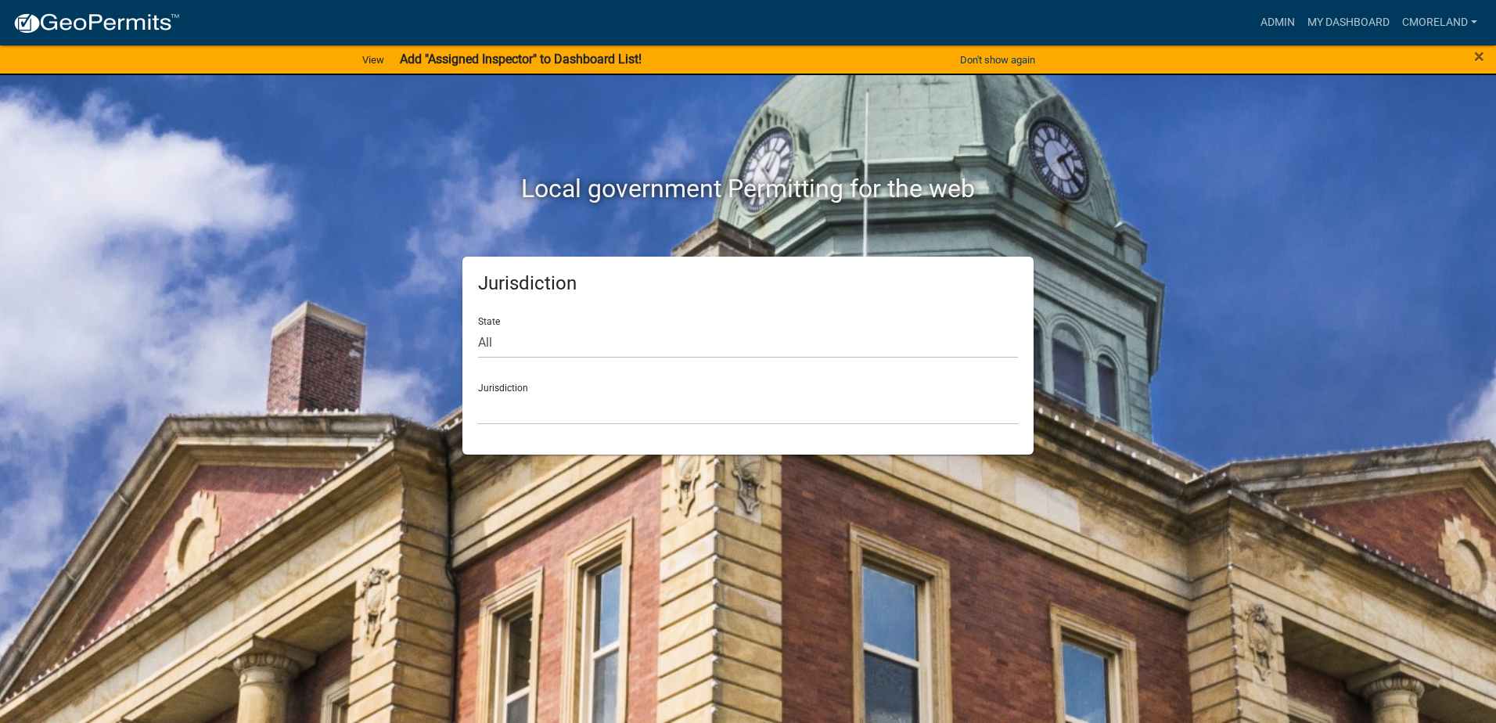
click at [1096, 212] on div "Local government Permitting for the web" at bounding box center [748, 156] width 892 height 200
click at [1271, 23] on link "Admin" at bounding box center [1277, 23] width 47 height 30
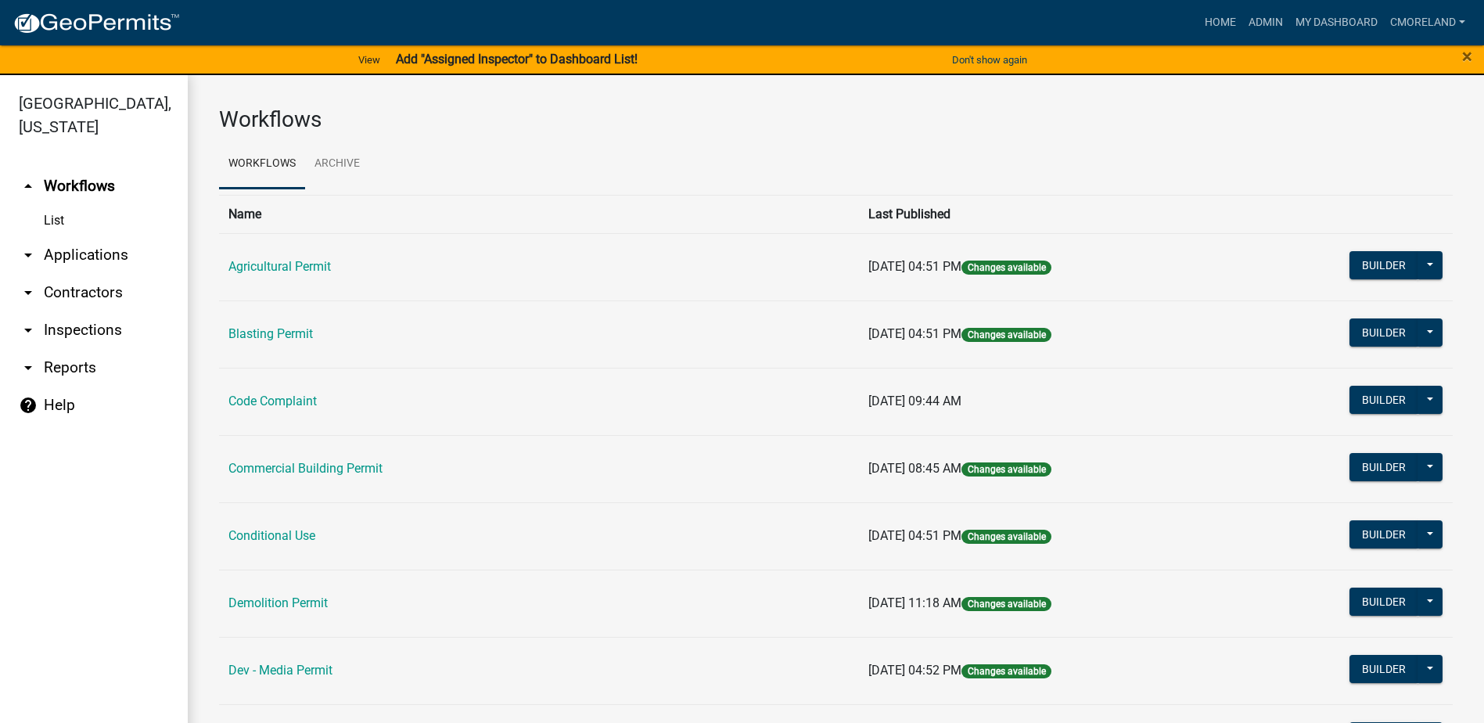
click at [67, 325] on link "arrow_drop_down Inspections" at bounding box center [94, 330] width 188 height 38
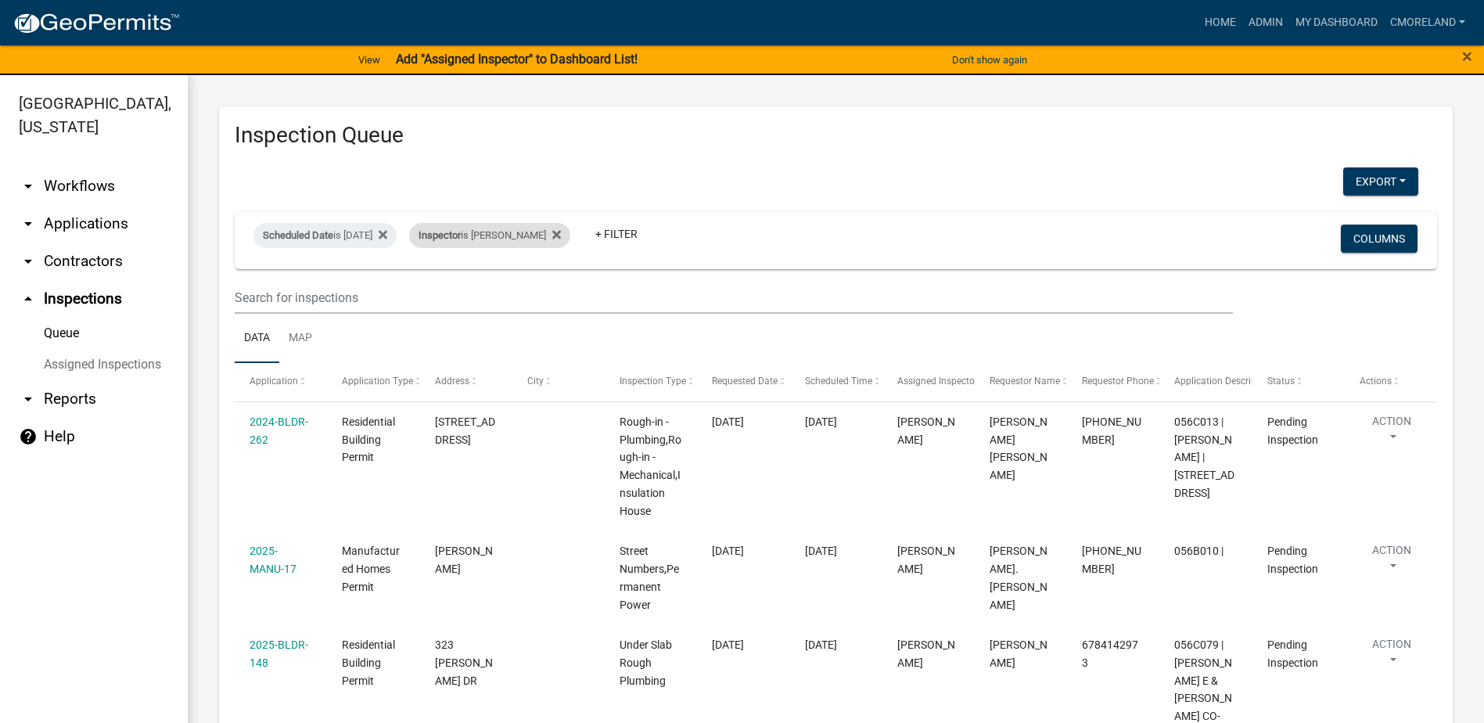
click at [570, 232] on div "Inspector is Cedrick Moreland" at bounding box center [489, 235] width 161 height 25
select select "a0ea4169-8540-4a2c-b9f4-cf4c1ffdeb95"
click at [561, 236] on icon at bounding box center [556, 235] width 9 height 9
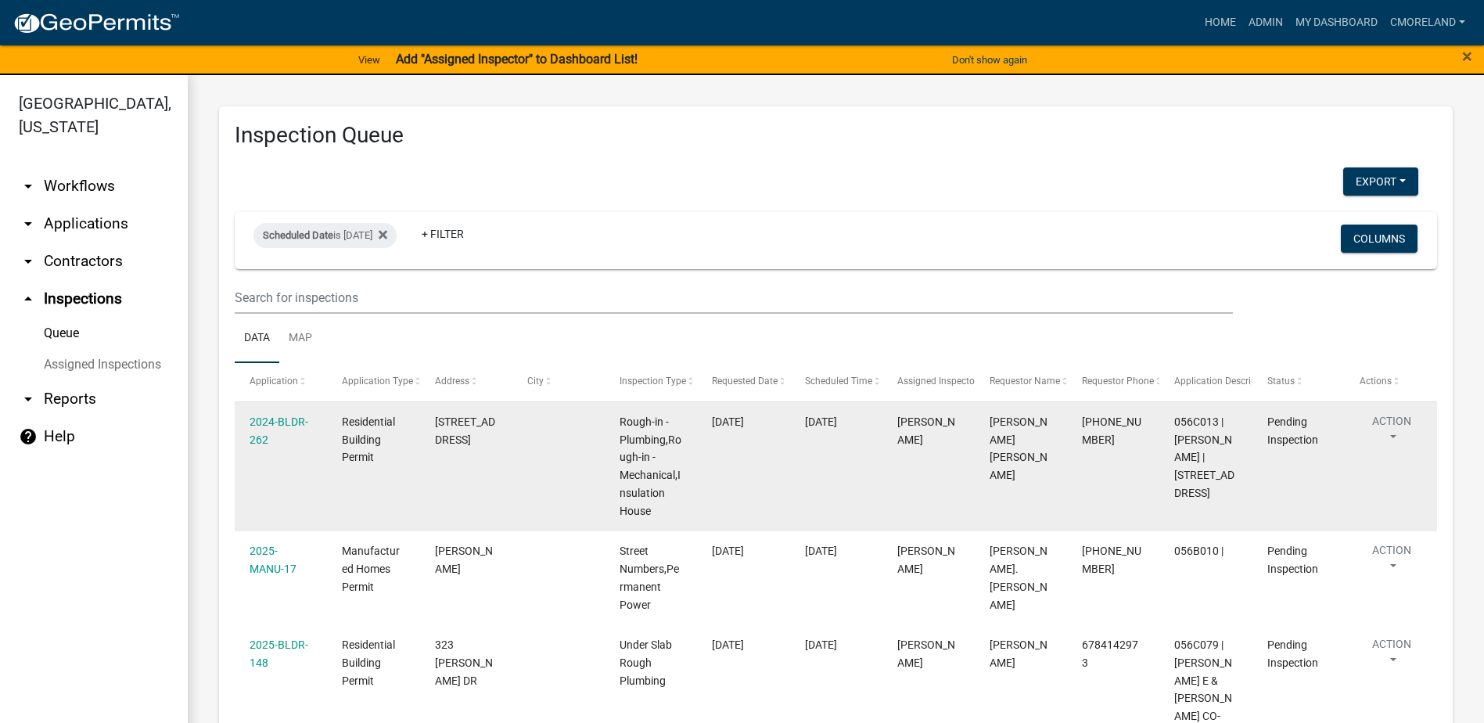
select select "2: 50"
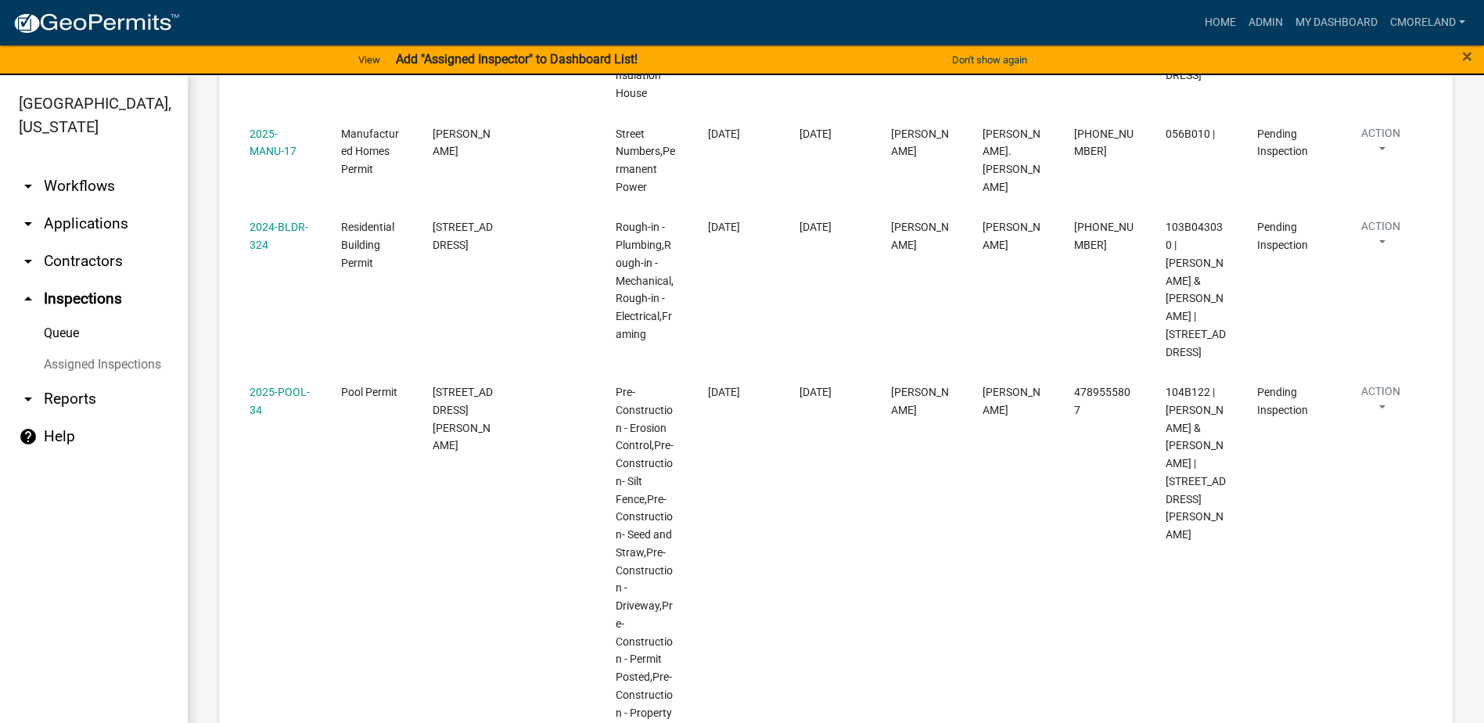
scroll to position [548, 0]
